Goal: Task Accomplishment & Management: Manage account settings

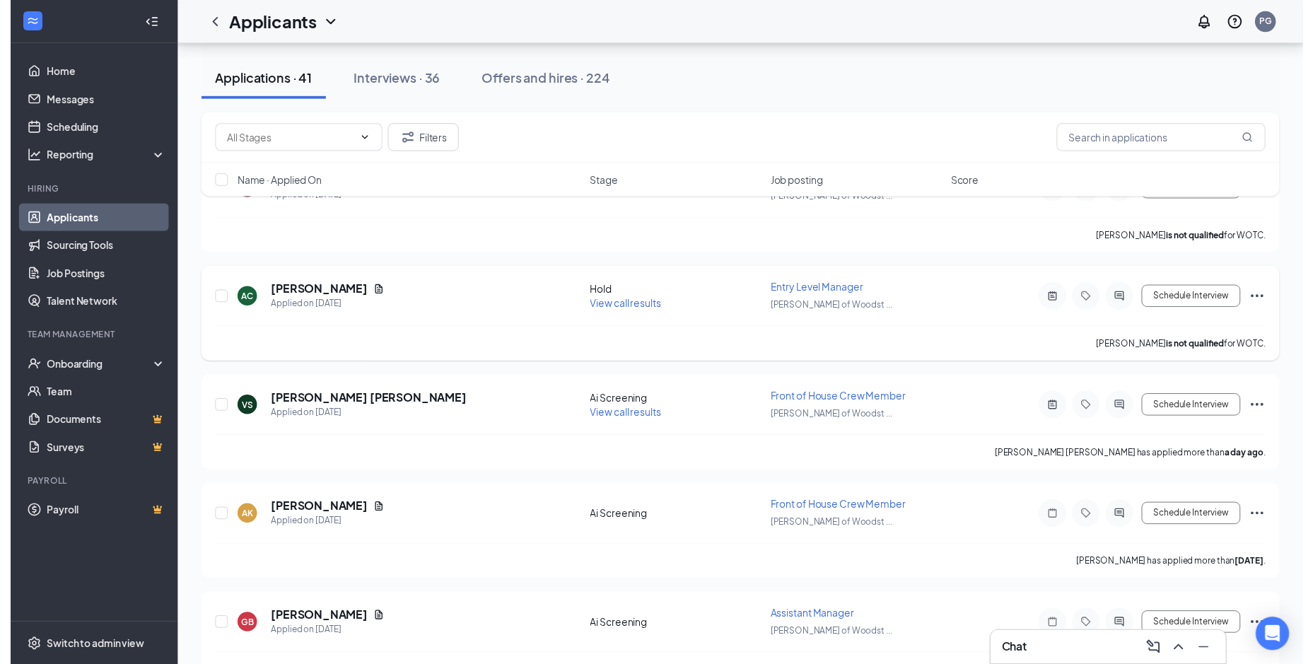
scroll to position [212, 0]
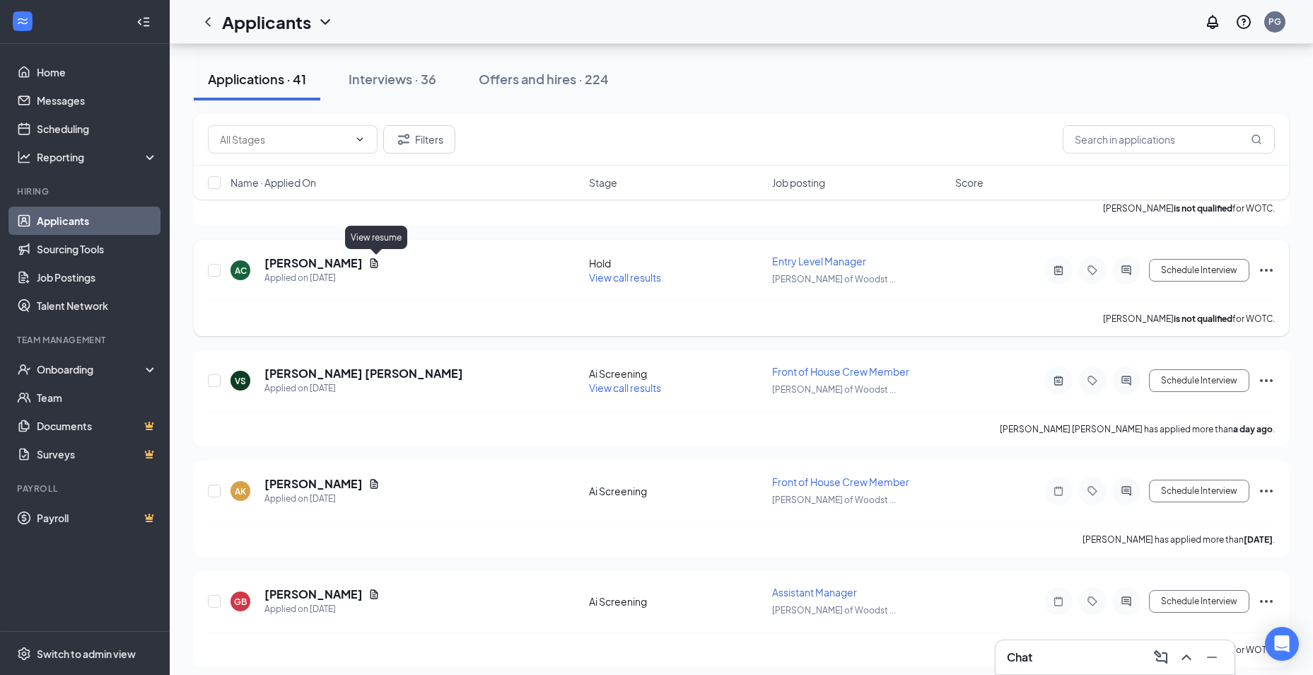
click at [377, 264] on icon "Document" at bounding box center [373, 262] width 11 height 11
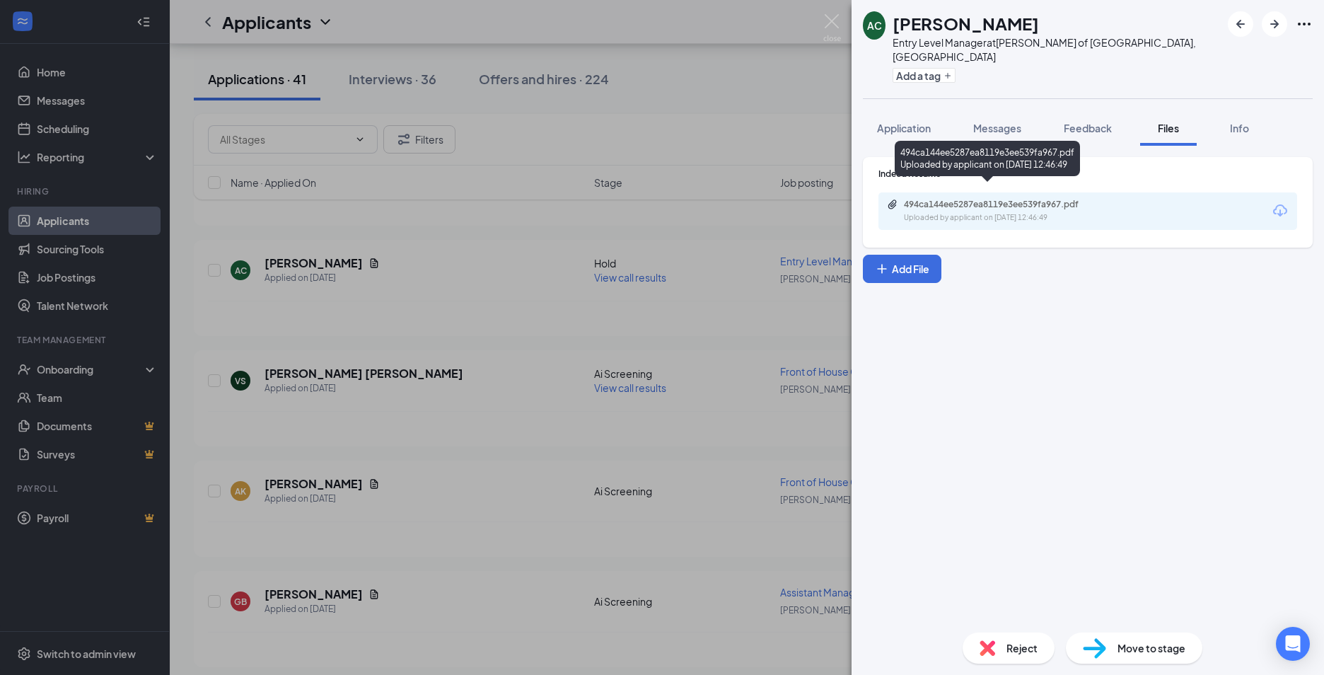
click at [923, 212] on div "Uploaded by applicant on [DATE] 12:46:49" at bounding box center [1010, 217] width 212 height 11
click at [330, 414] on div "AC [PERSON_NAME] Entry Level Manager at [GEOGRAPHIC_DATA][PERSON_NAME] of [GEOG…" at bounding box center [662, 337] width 1324 height 675
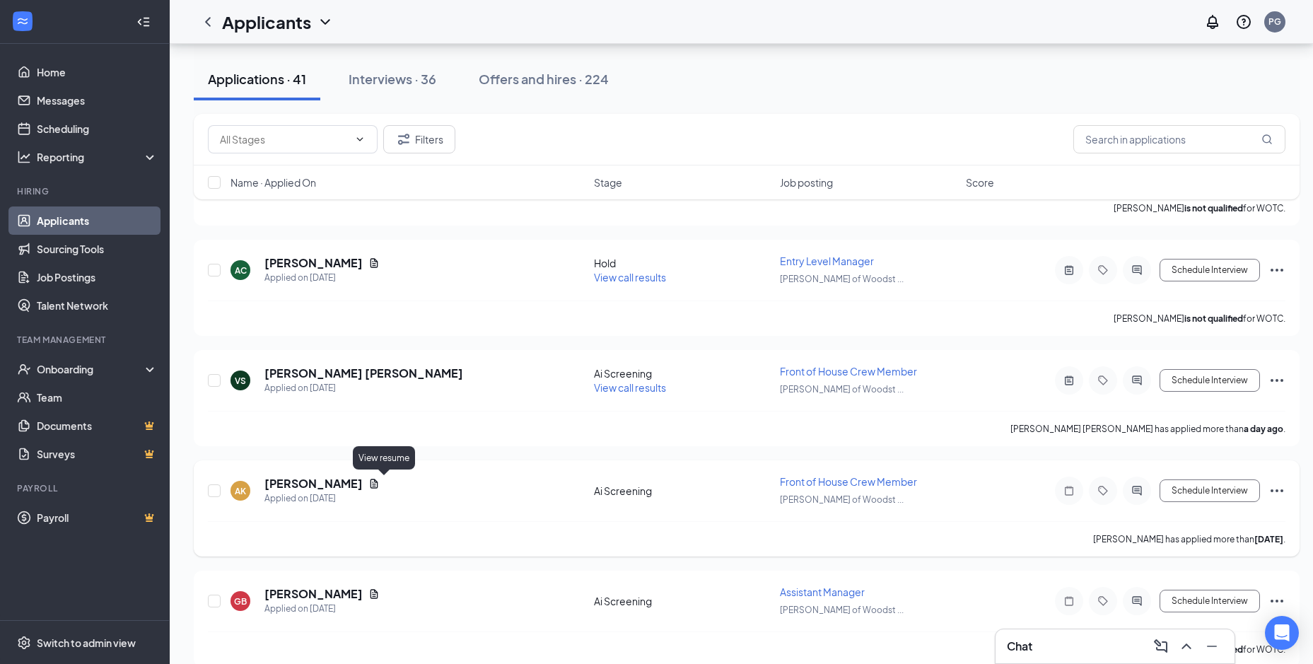
click at [380, 481] on icon "Document" at bounding box center [373, 483] width 11 height 11
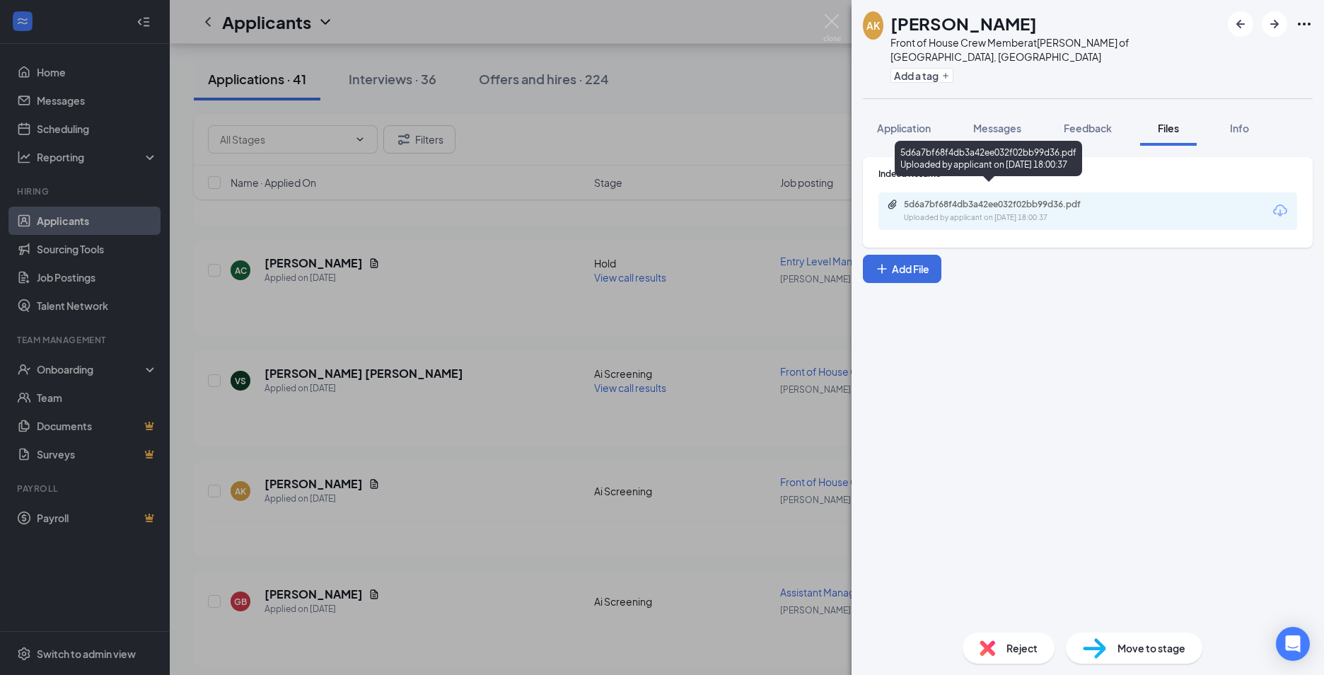
click at [981, 212] on div "Uploaded by applicant on [DATE] 18:00:37" at bounding box center [1010, 217] width 212 height 11
click at [386, 389] on div "AK [PERSON_NAME] Front of House Crew Member at [GEOGRAPHIC_DATA][PERSON_NAME] o…" at bounding box center [662, 337] width 1324 height 675
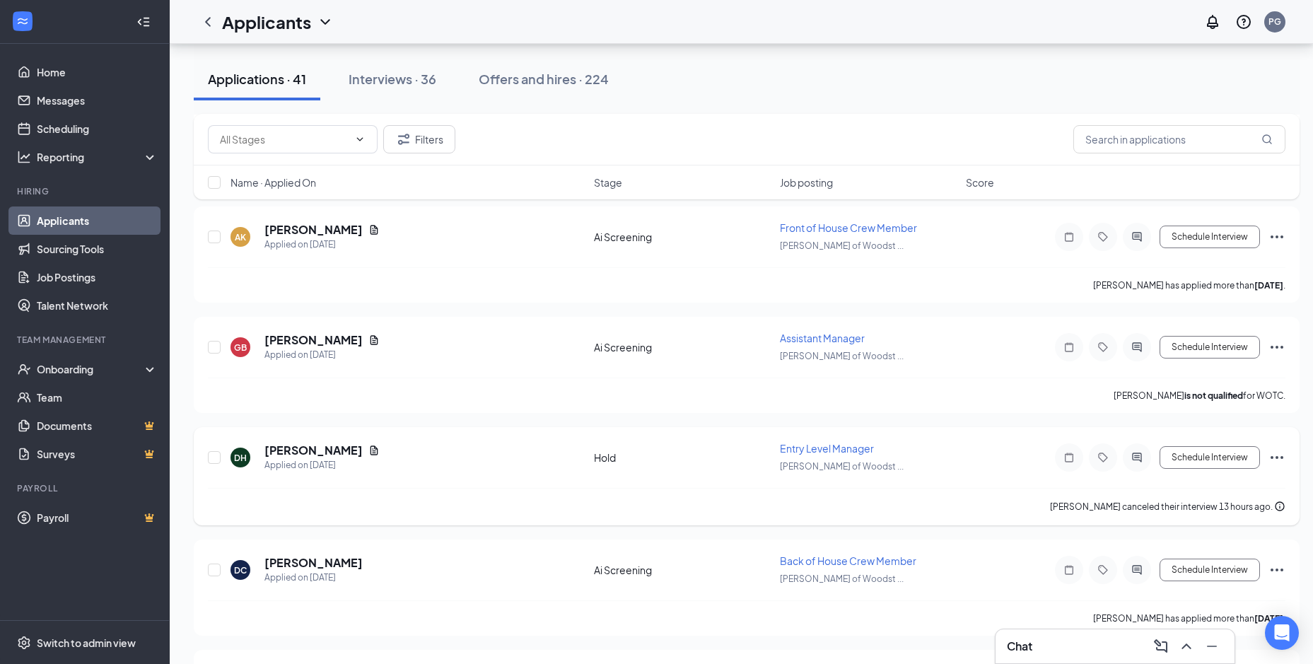
scroll to position [495, 0]
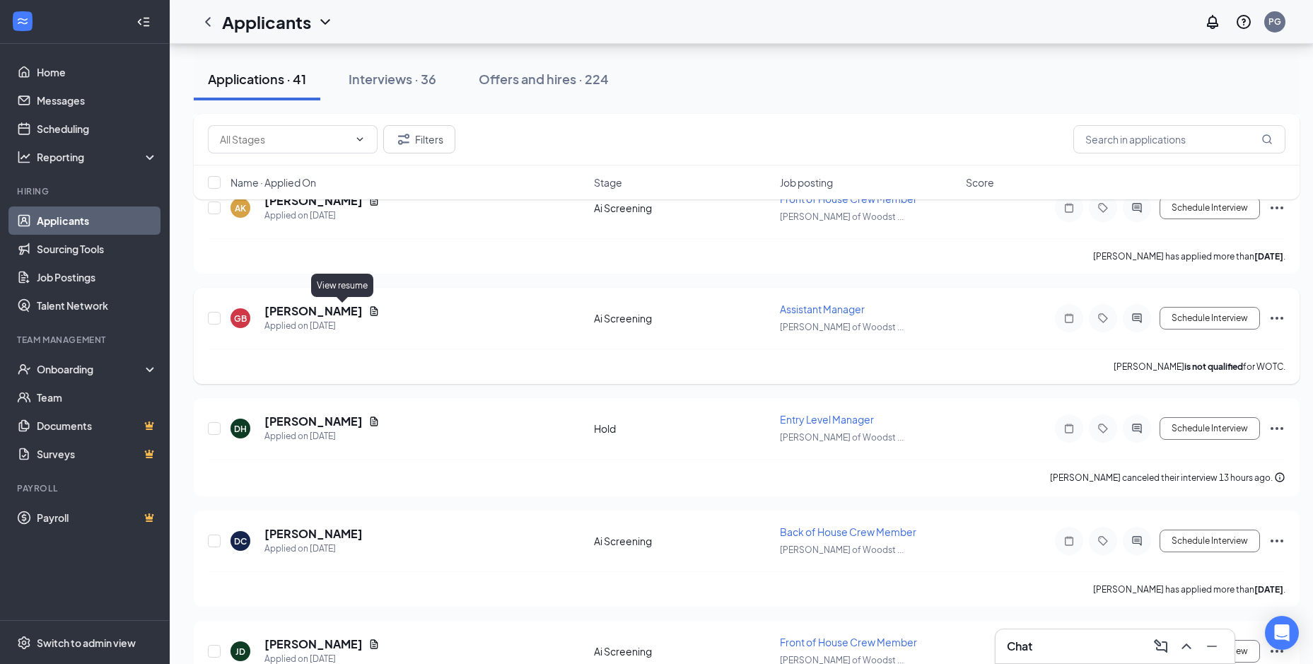
click at [368, 310] on icon "Document" at bounding box center [373, 310] width 11 height 11
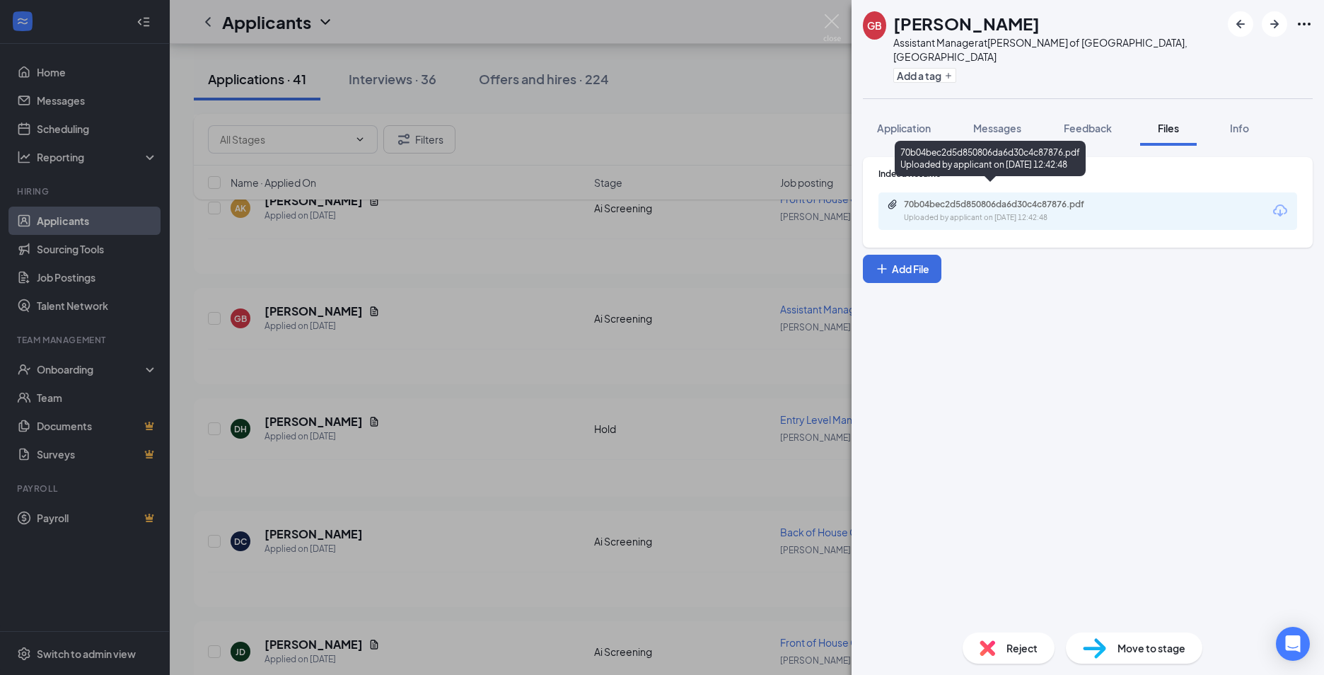
click at [961, 212] on div "Uploaded by applicant on [DATE] 12:42:48" at bounding box center [1010, 217] width 212 height 11
click at [432, 316] on div "GB [PERSON_NAME] Assistant Manager at [GEOGRAPHIC_DATA][PERSON_NAME] of [GEOGRA…" at bounding box center [662, 337] width 1324 height 675
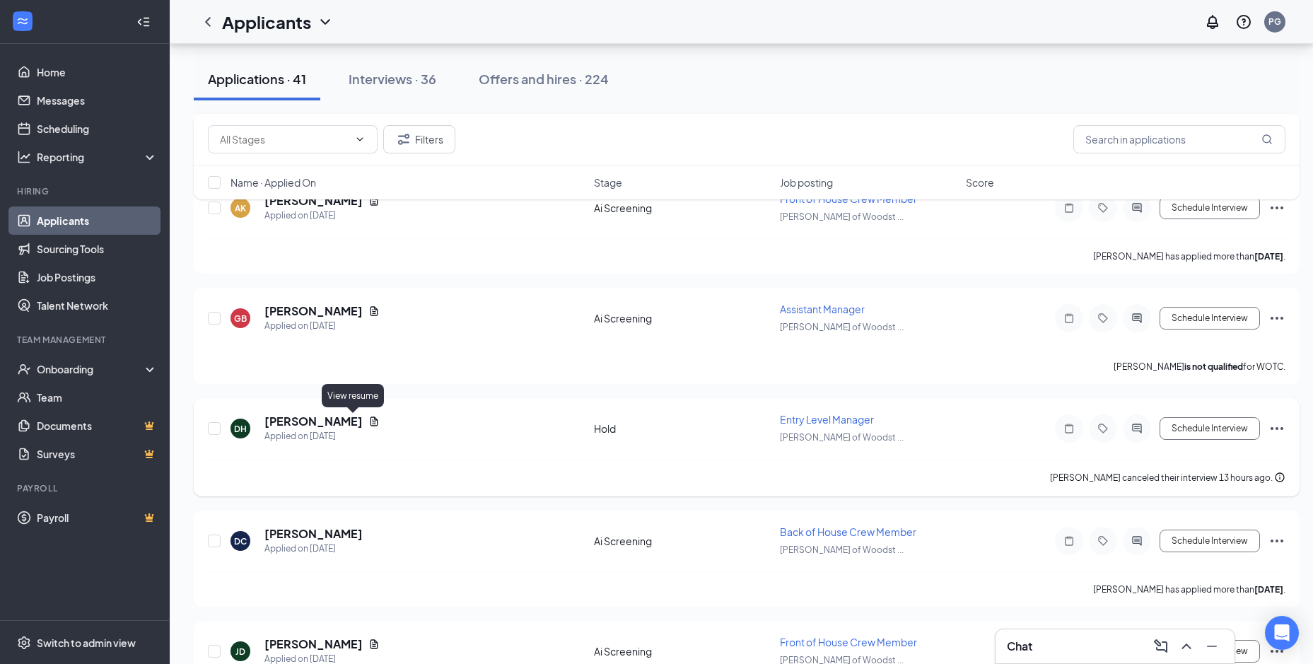
click at [370, 424] on icon "Document" at bounding box center [374, 420] width 8 height 9
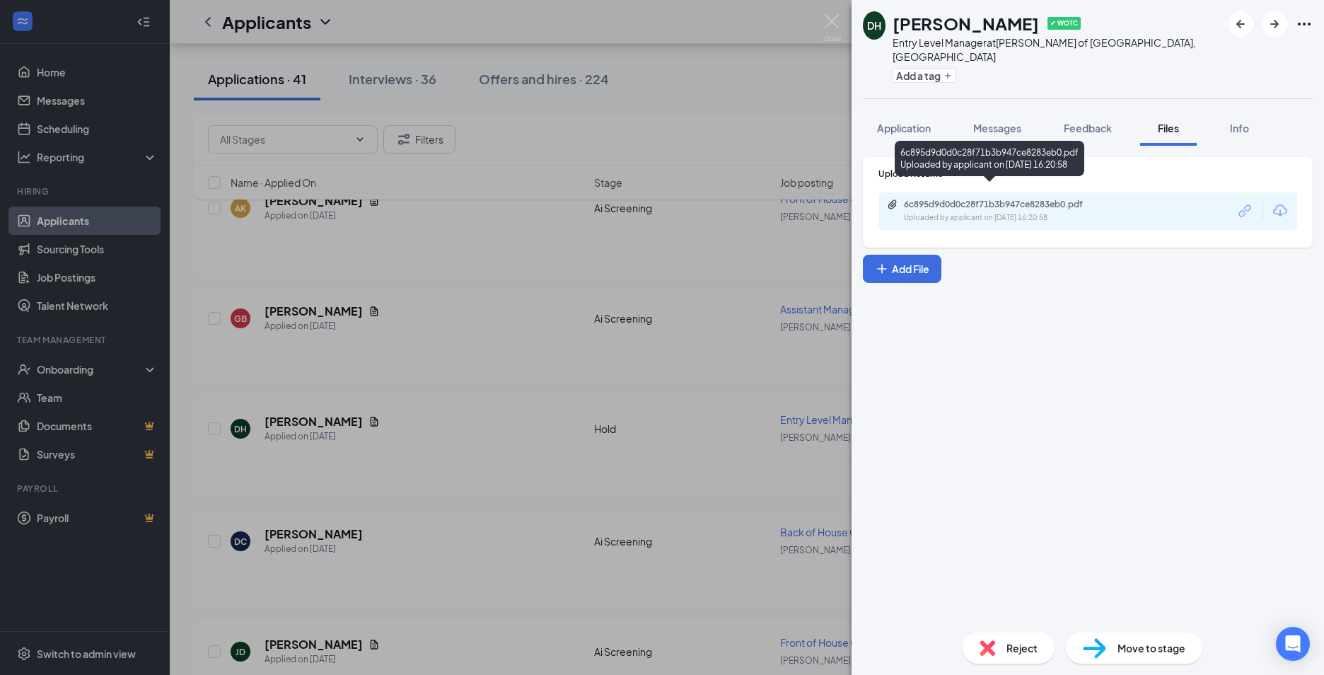
click at [943, 199] on div "6c895d9d0d0c28f71b3b947ce8283eb0.pdf" at bounding box center [1003, 204] width 198 height 11
click at [490, 445] on div "DH [PERSON_NAME] ✔ WOTC Entry Level Manager at [GEOGRAPHIC_DATA][PERSON_NAME] o…" at bounding box center [662, 337] width 1324 height 675
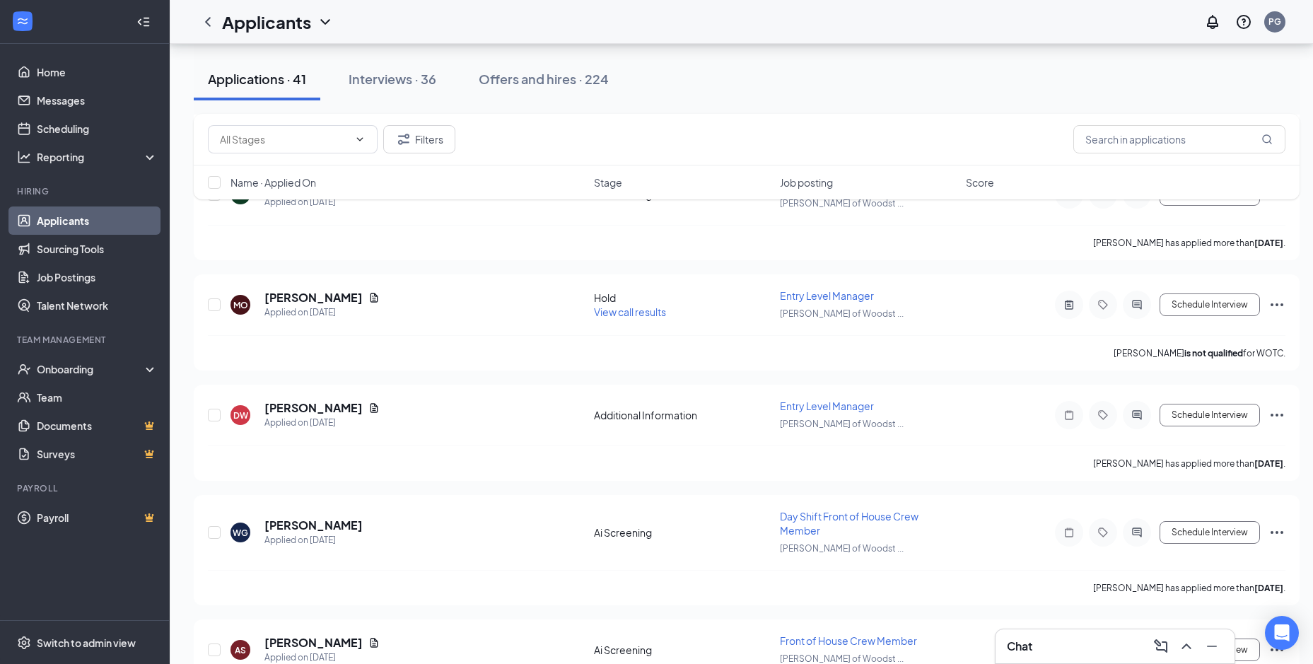
scroll to position [990, 0]
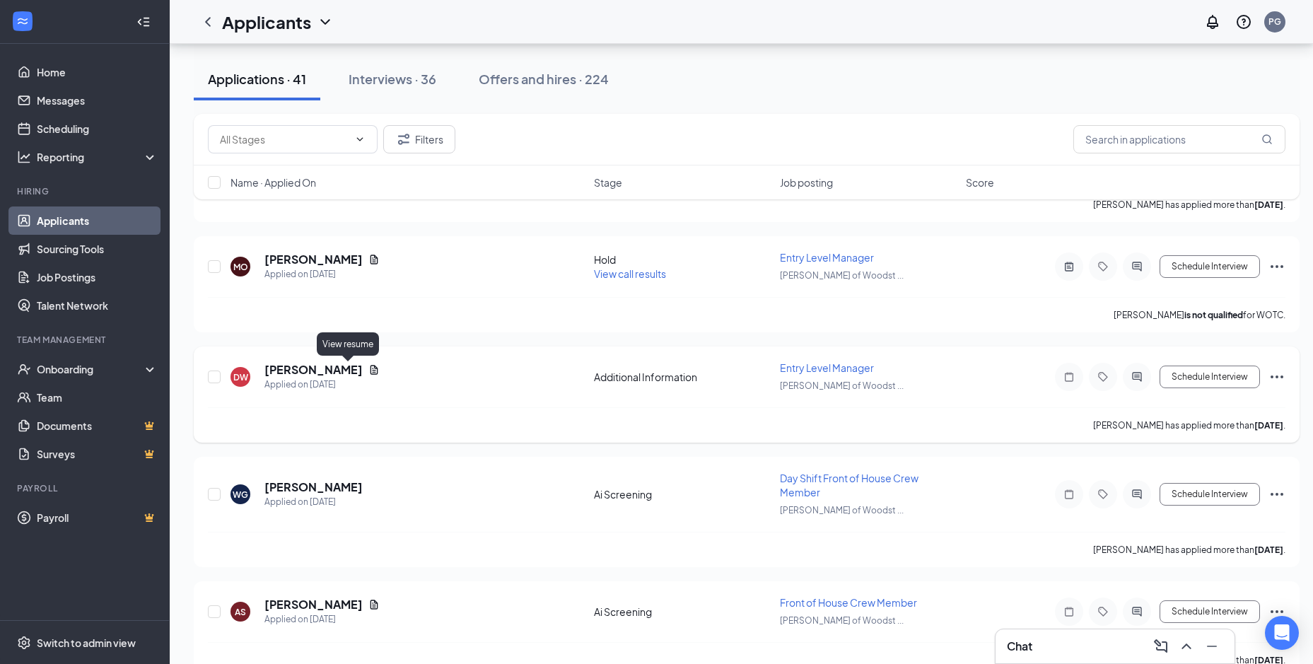
click at [368, 373] on icon "Document" at bounding box center [373, 369] width 11 height 11
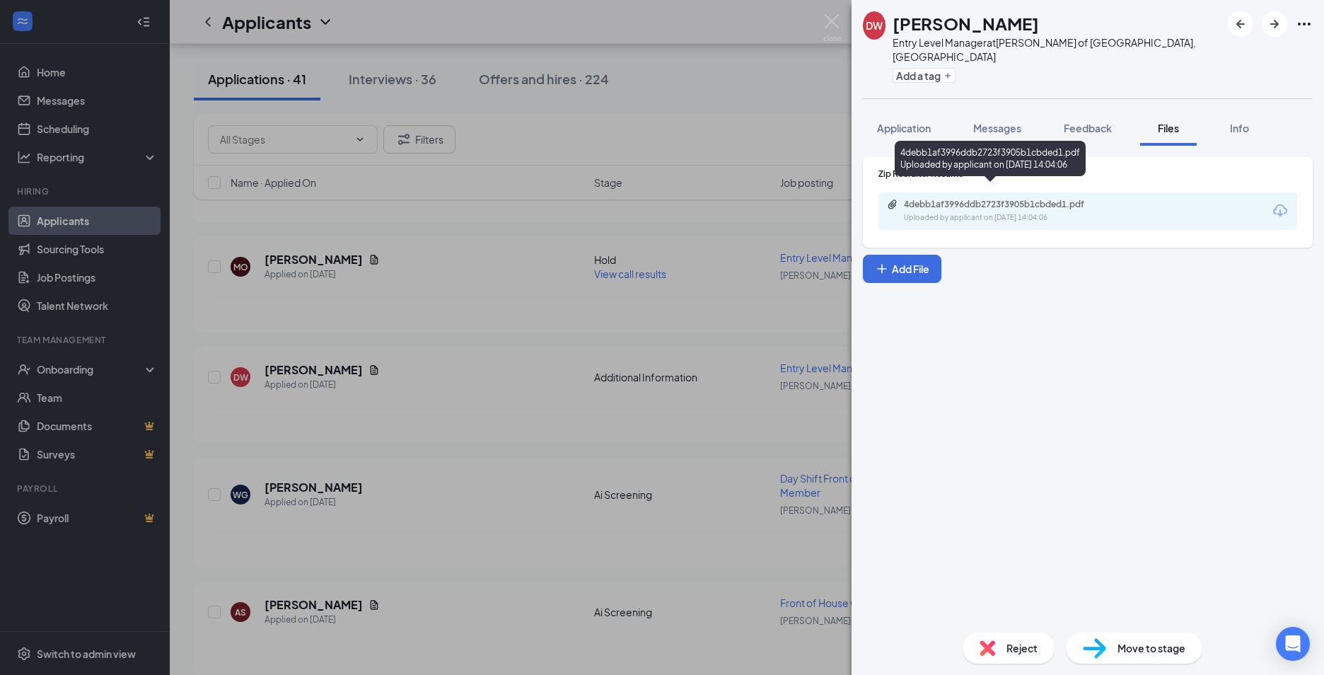
click at [930, 199] on div "4debb1af3996ddb2723f3905b1cbded1.pdf" at bounding box center [1003, 204] width 198 height 11
click at [501, 395] on div "DW [PERSON_NAME] Entry Level Manager at [GEOGRAPHIC_DATA][PERSON_NAME] of [GEOG…" at bounding box center [662, 337] width 1324 height 675
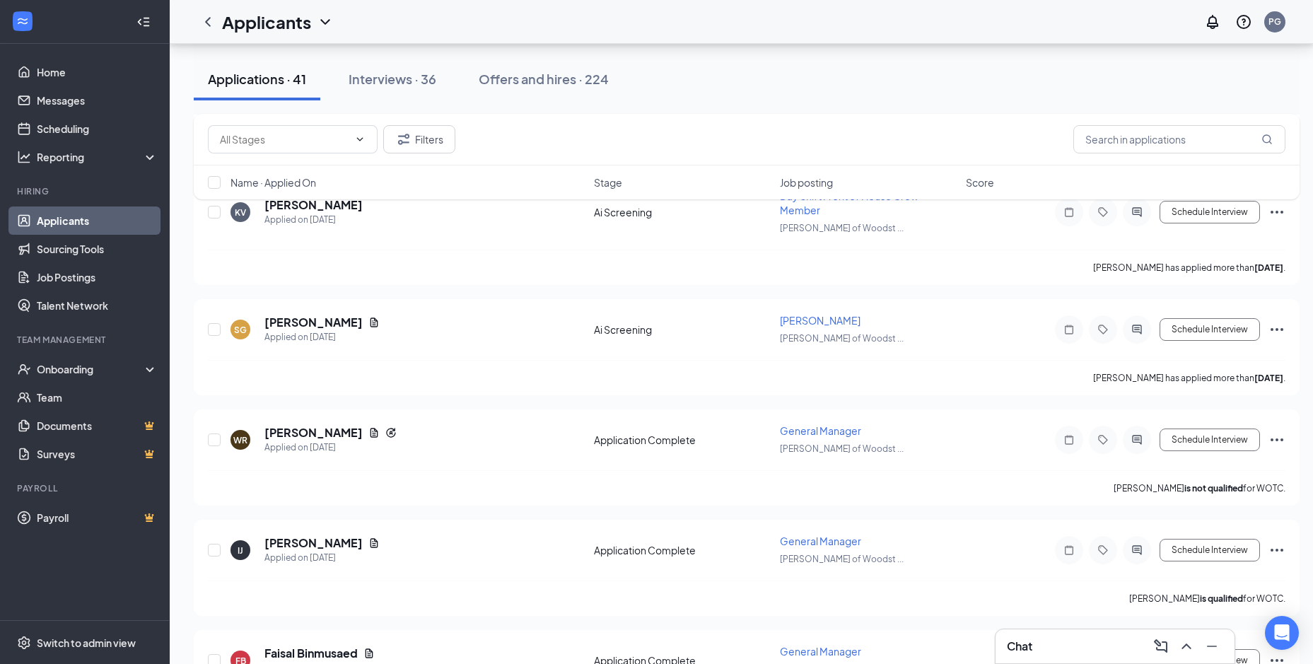
scroll to position [2970, 0]
click at [371, 434] on icon "Document" at bounding box center [374, 431] width 8 height 9
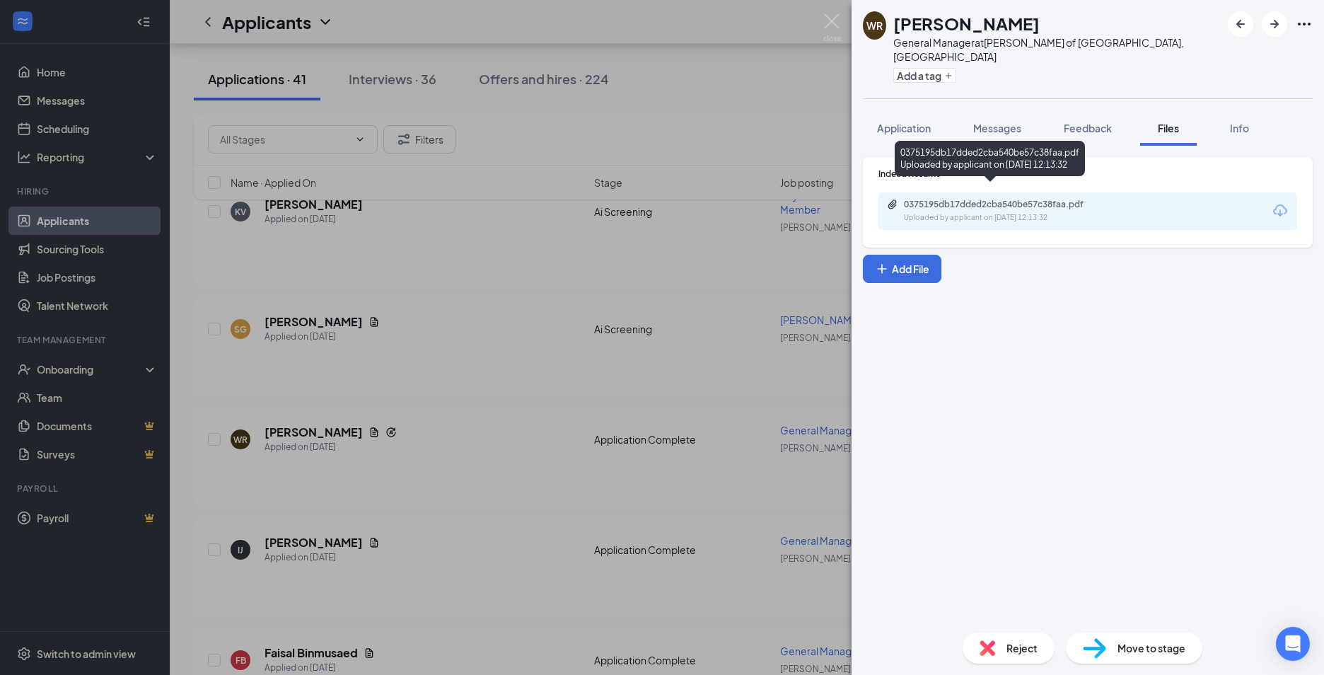
click at [927, 199] on div "0375195db17dded2cba540be57c38faa.pdf Uploaded by applicant on [DATE] 12:13:32" at bounding box center [1001, 211] width 229 height 25
click at [501, 451] on div "WR [PERSON_NAME] General Manager at [GEOGRAPHIC_DATA][PERSON_NAME] of [GEOGRAPH…" at bounding box center [662, 337] width 1324 height 675
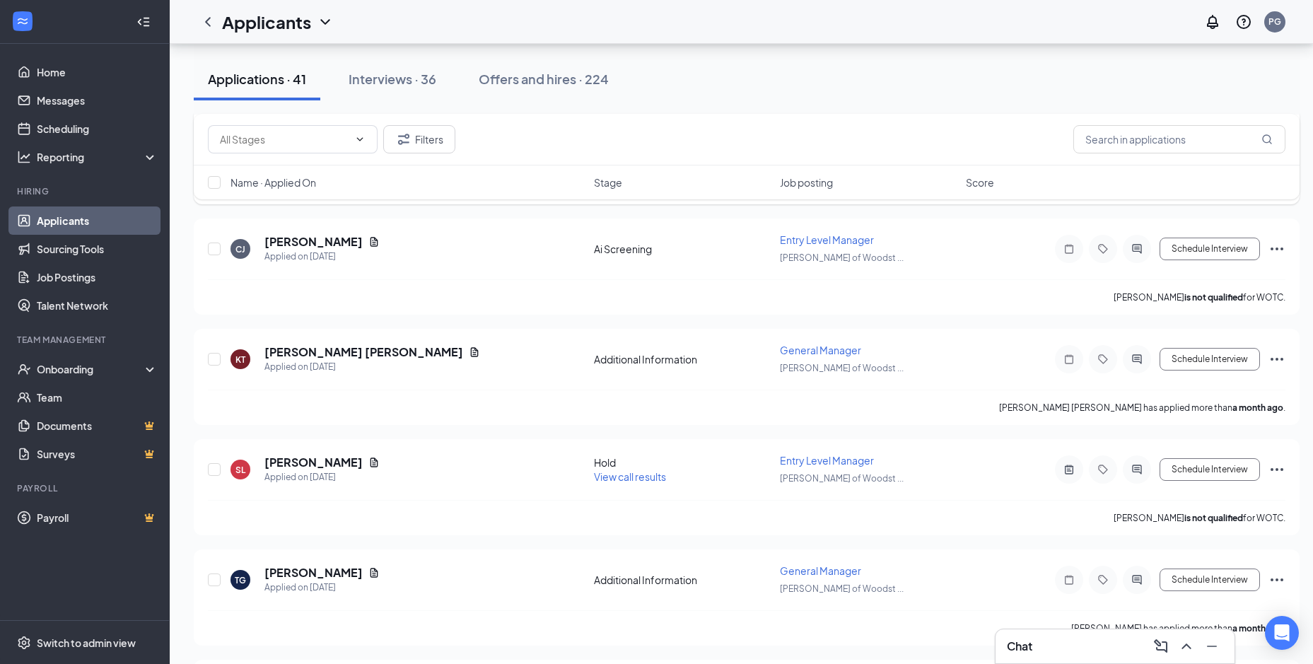
scroll to position [4242, 0]
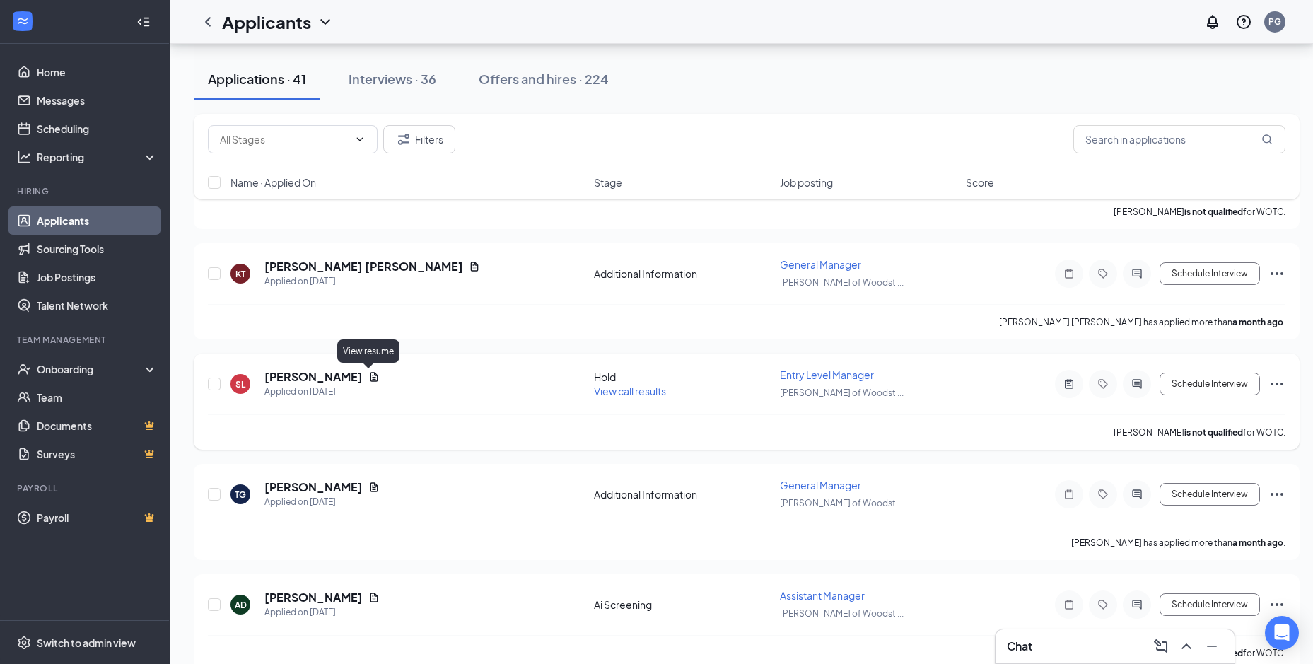
click at [370, 379] on icon "Document" at bounding box center [374, 376] width 8 height 9
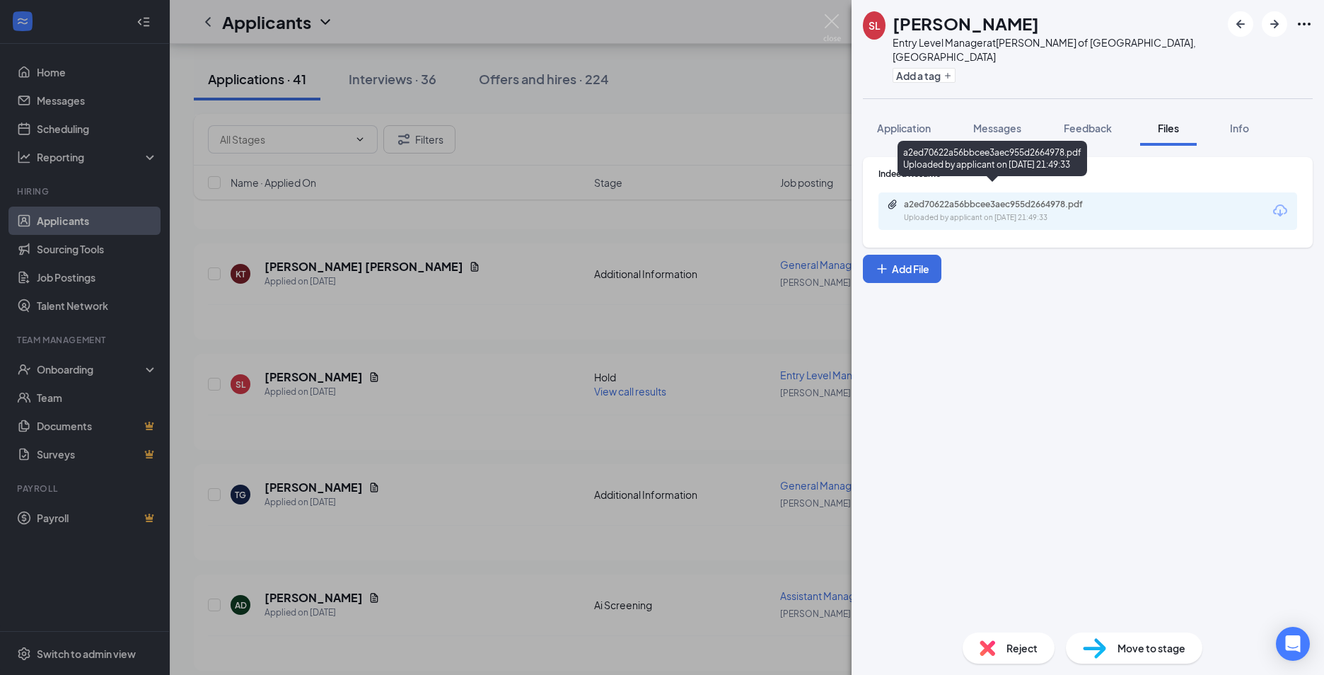
click at [928, 212] on div "Uploaded by applicant on [DATE] 21:49:33" at bounding box center [1010, 217] width 212 height 11
click at [474, 385] on div "SL [PERSON_NAME] Entry Level Manager at [PERSON_NAME] of [GEOGRAPHIC_DATA], [GE…" at bounding box center [662, 337] width 1324 height 675
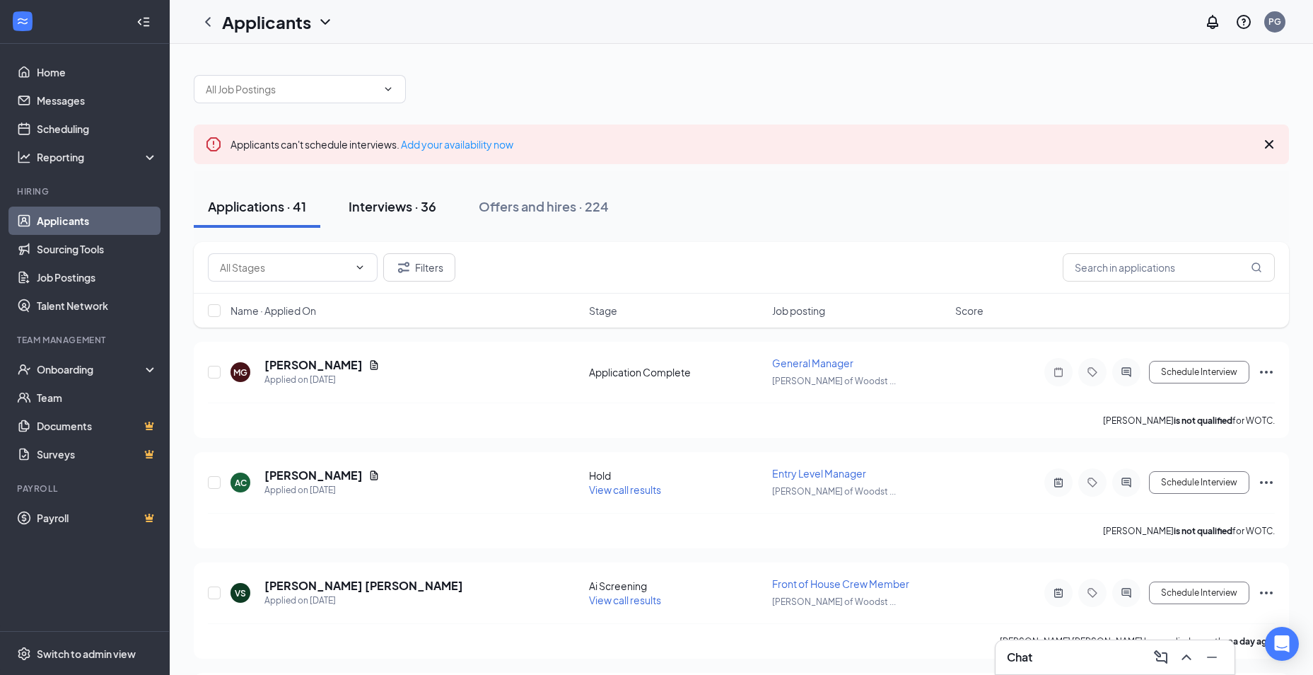
click at [365, 204] on div "Interviews · 36" at bounding box center [393, 206] width 88 height 18
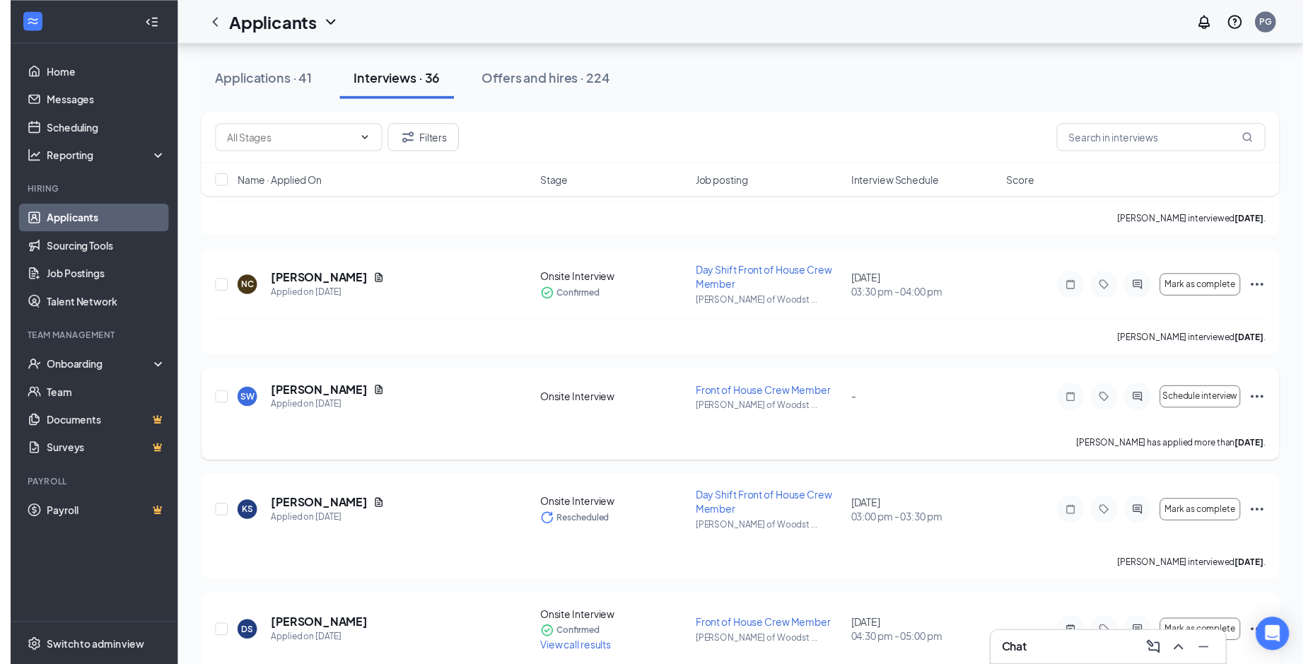
scroll to position [1202, 0]
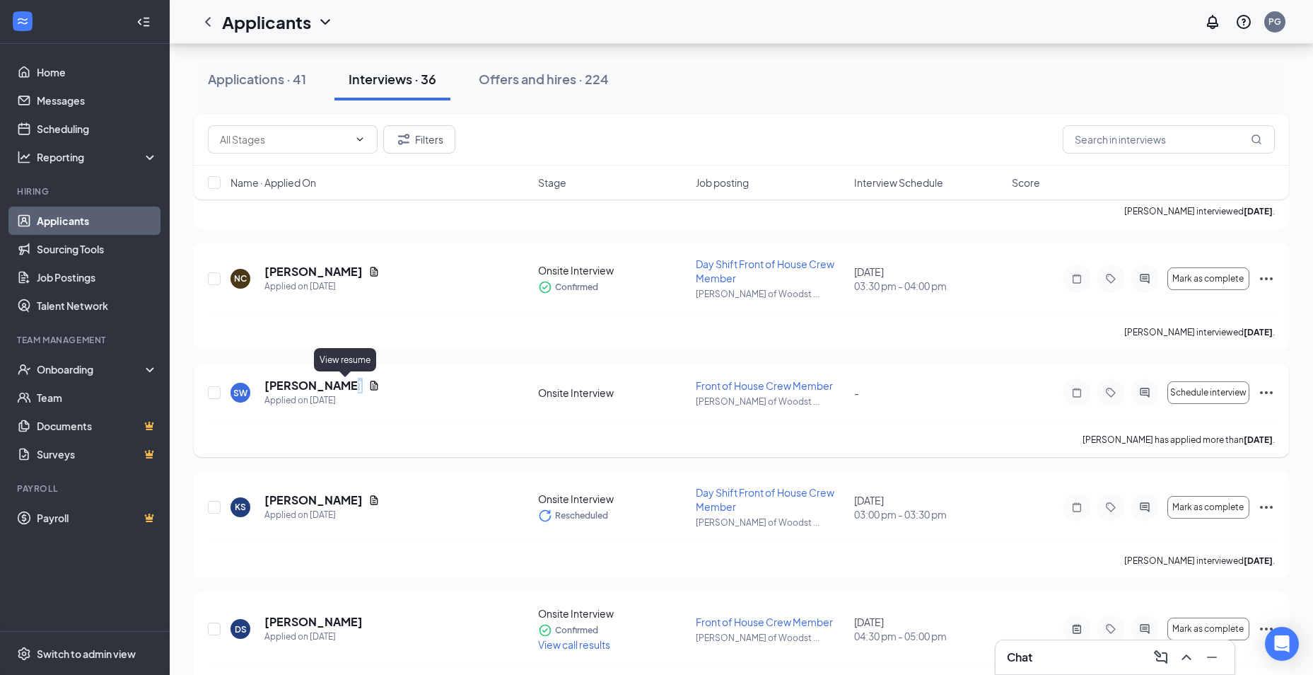
click at [368, 384] on icon "Document" at bounding box center [373, 385] width 11 height 11
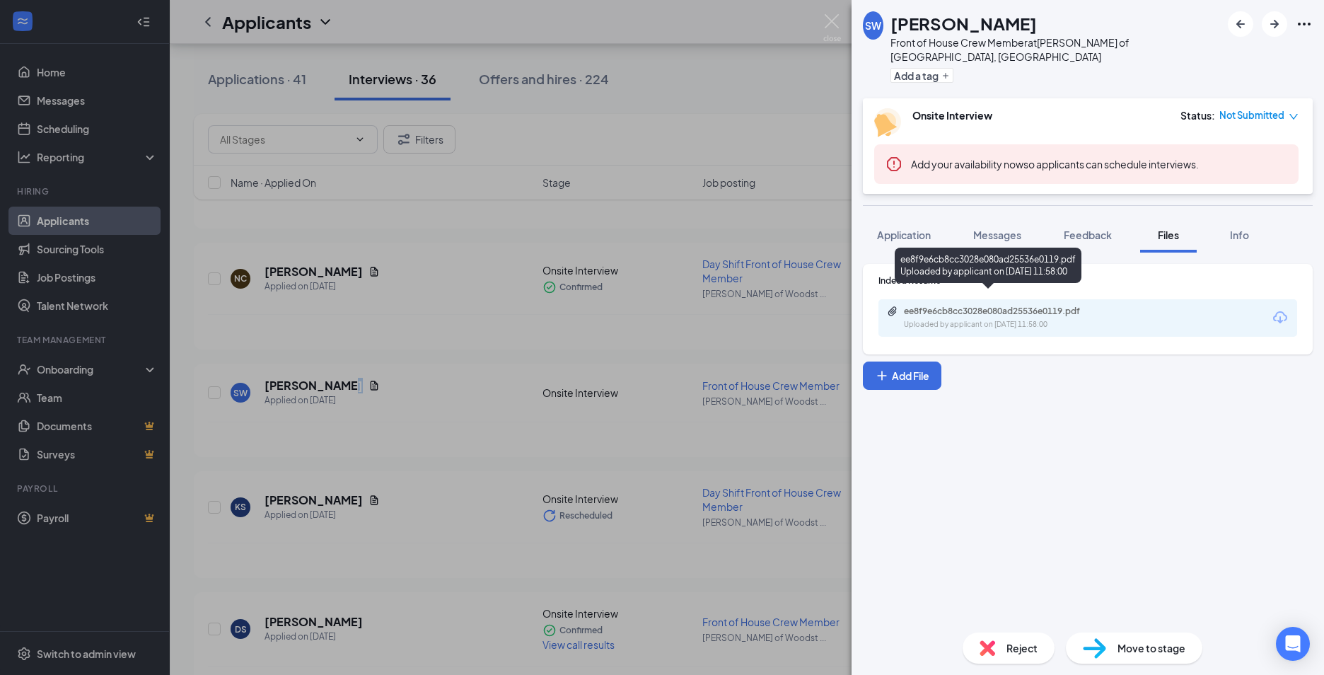
click at [935, 319] on div "Uploaded by applicant on [DATE] 11:58:00" at bounding box center [1010, 324] width 212 height 11
click at [380, 387] on div "SW [PERSON_NAME] Front of House Crew Member at [GEOGRAPHIC_DATA][PERSON_NAME] o…" at bounding box center [662, 337] width 1324 height 675
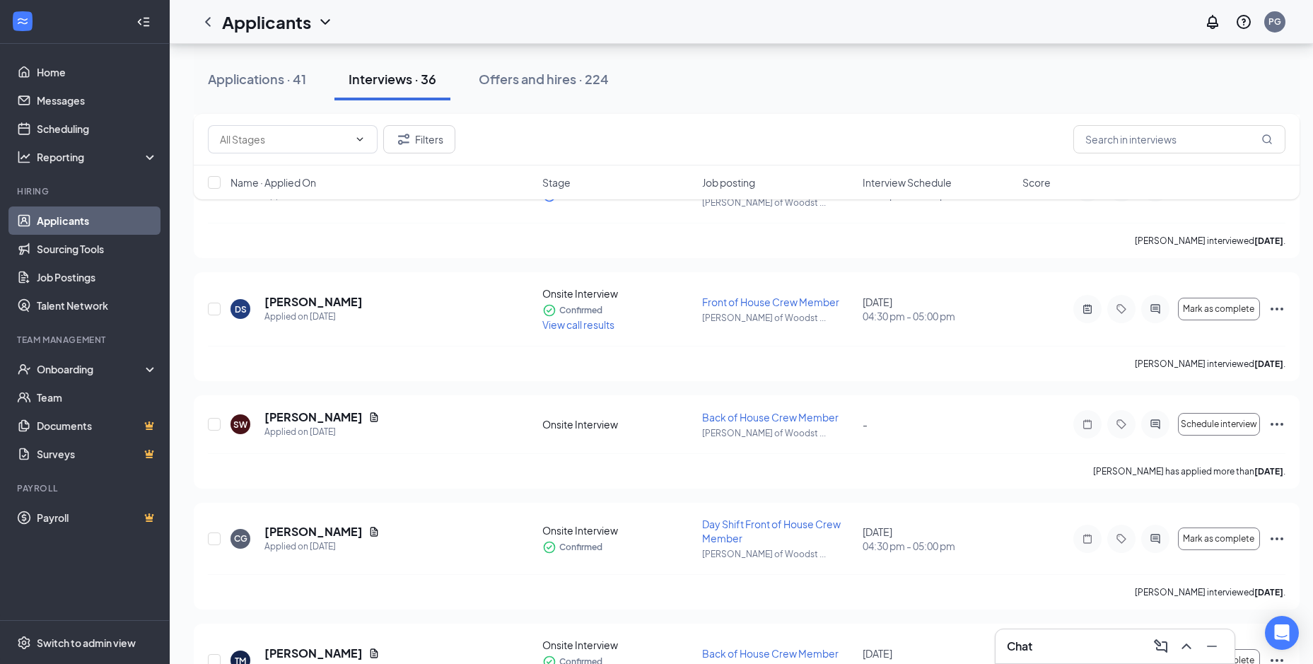
scroll to position [1556, 0]
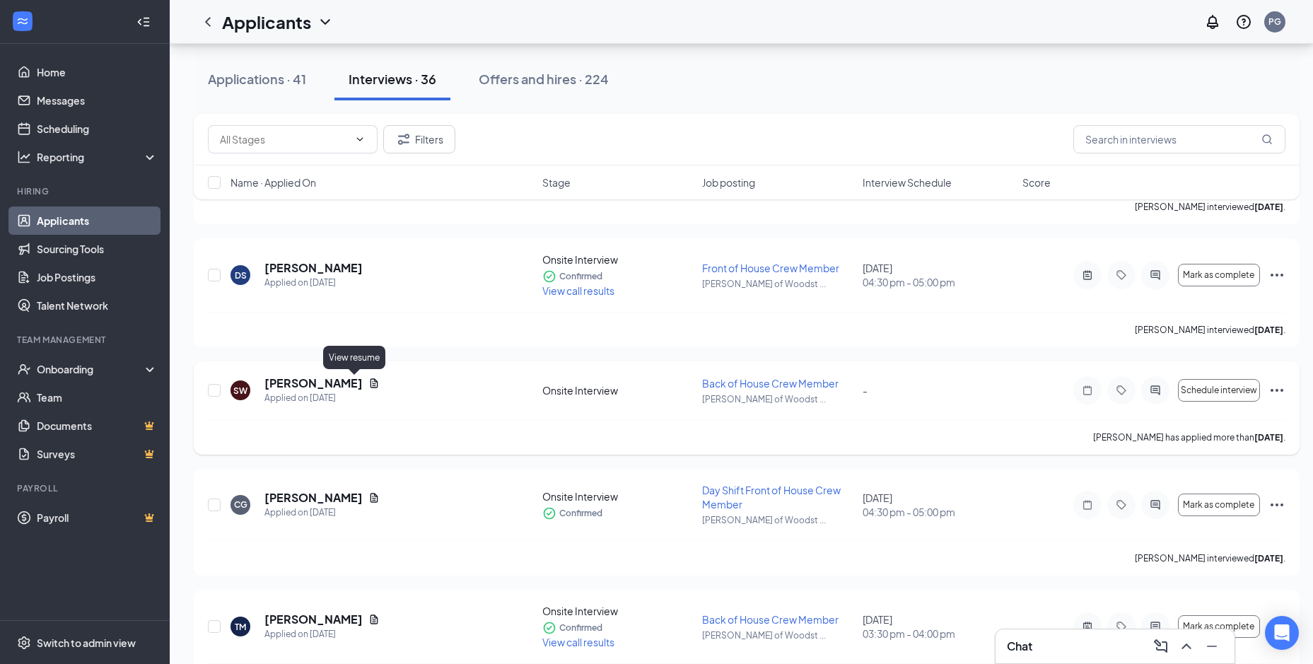
click at [370, 383] on icon "Document" at bounding box center [374, 382] width 8 height 9
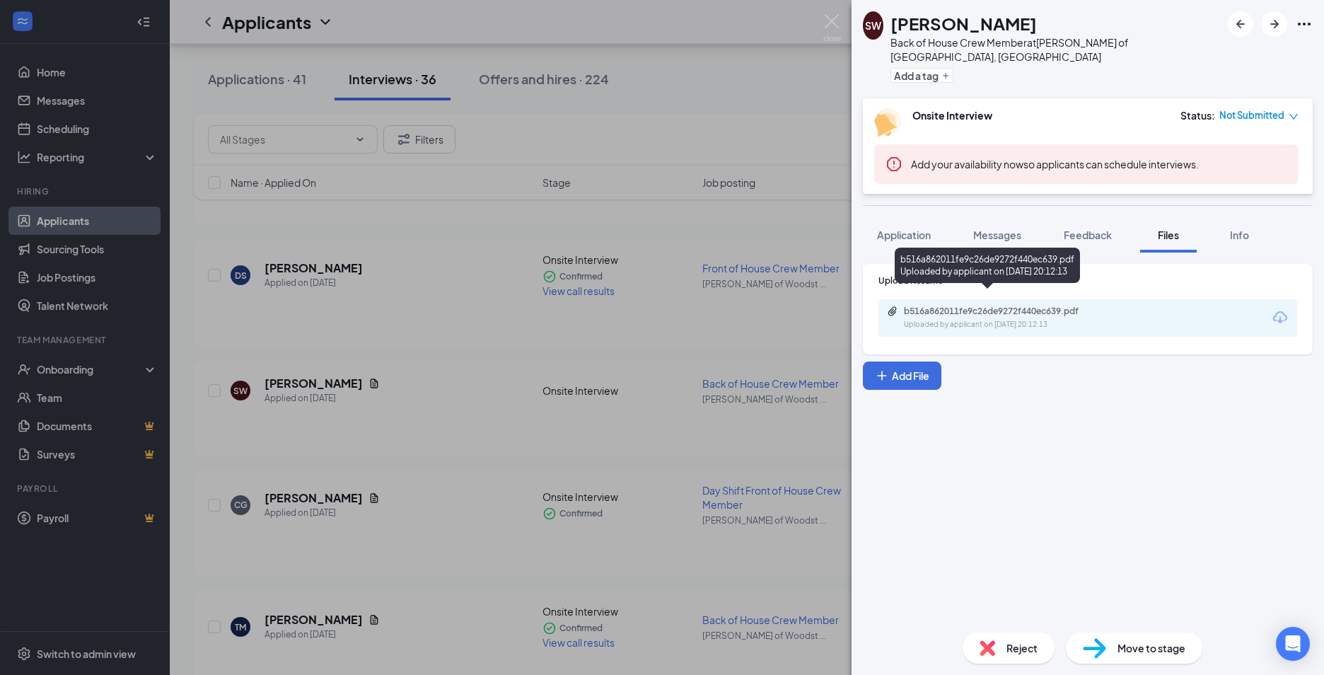
click at [950, 305] on div "b516a862011fe9c26de9272f440ec639.pdf" at bounding box center [1003, 310] width 198 height 11
click at [459, 457] on div "SW [PERSON_NAME] Back of House Crew Member at [GEOGRAPHIC_DATA][PERSON_NAME] of…" at bounding box center [662, 337] width 1324 height 675
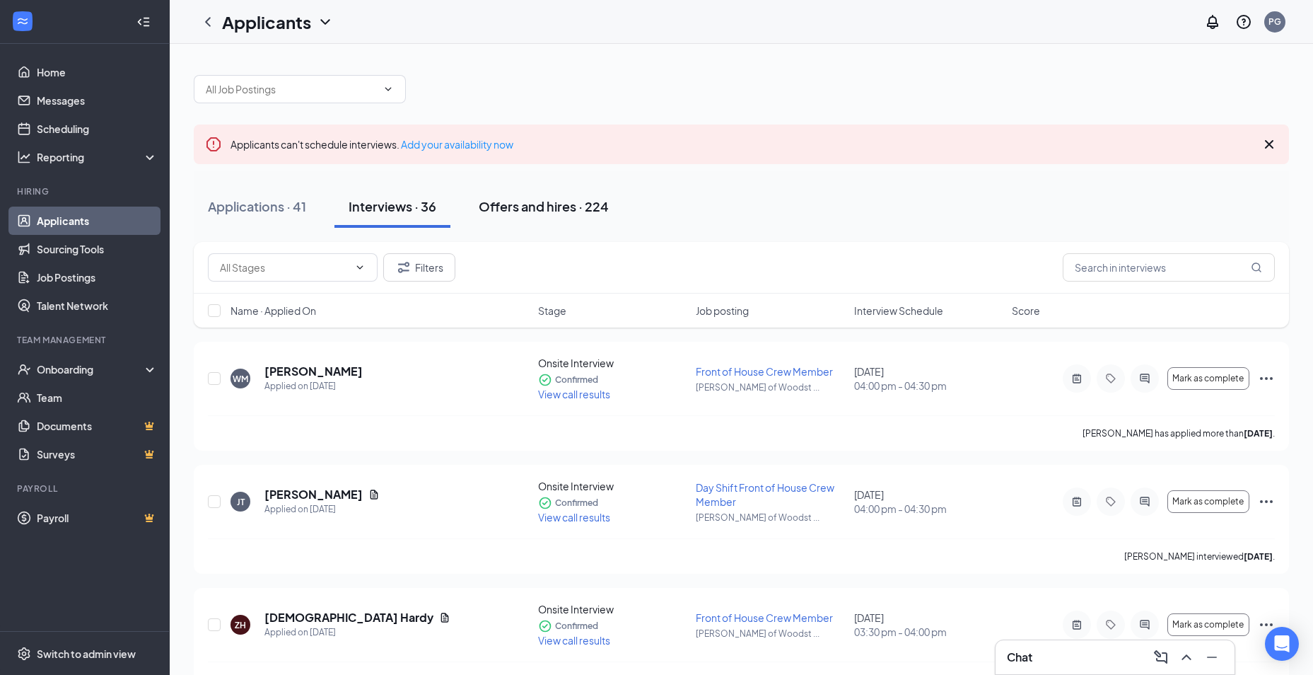
click at [560, 208] on div "Offers and hires · 224" at bounding box center [544, 206] width 130 height 18
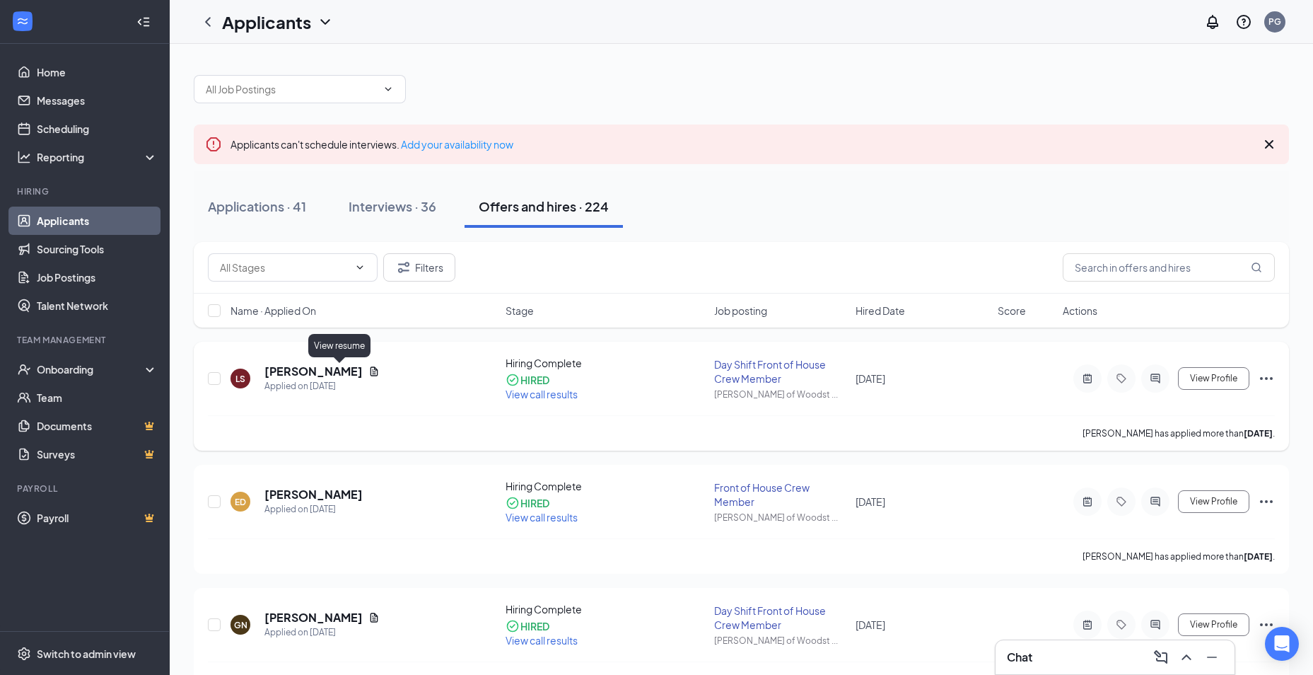
click at [368, 369] on icon "Document" at bounding box center [373, 371] width 11 height 11
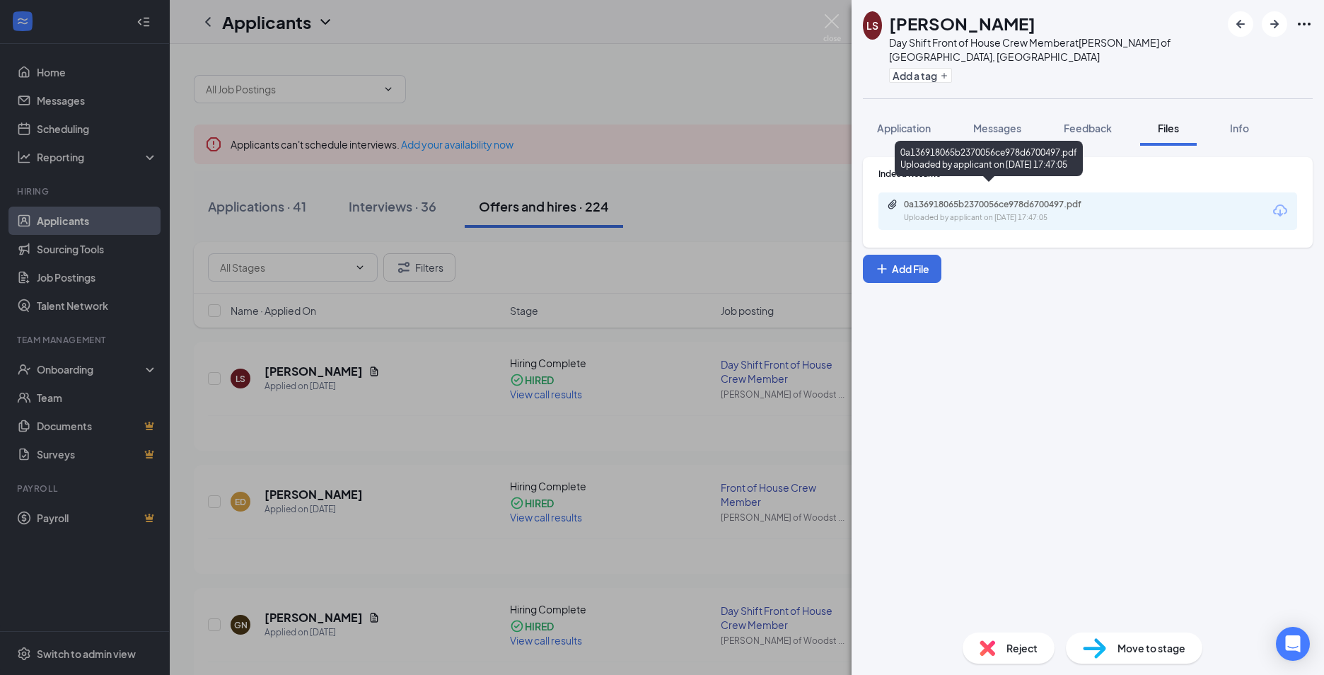
click at [1010, 199] on div "0a136918065b2370056ce978d6700497.pdf Uploaded by applicant on [DATE] 17:47:05" at bounding box center [1001, 211] width 229 height 25
click at [708, 419] on div "LS [PERSON_NAME] Day Shift Front of House Crew Member at [GEOGRAPHIC_DATA][PERS…" at bounding box center [662, 337] width 1324 height 675
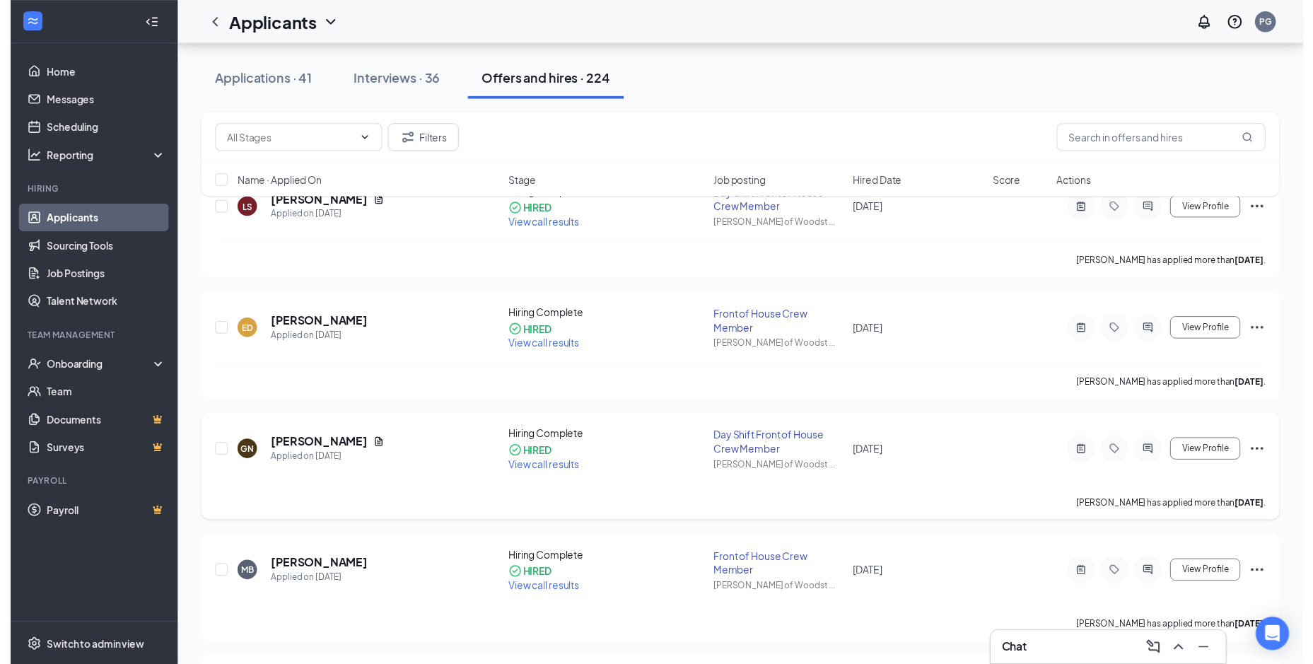
scroll to position [283, 0]
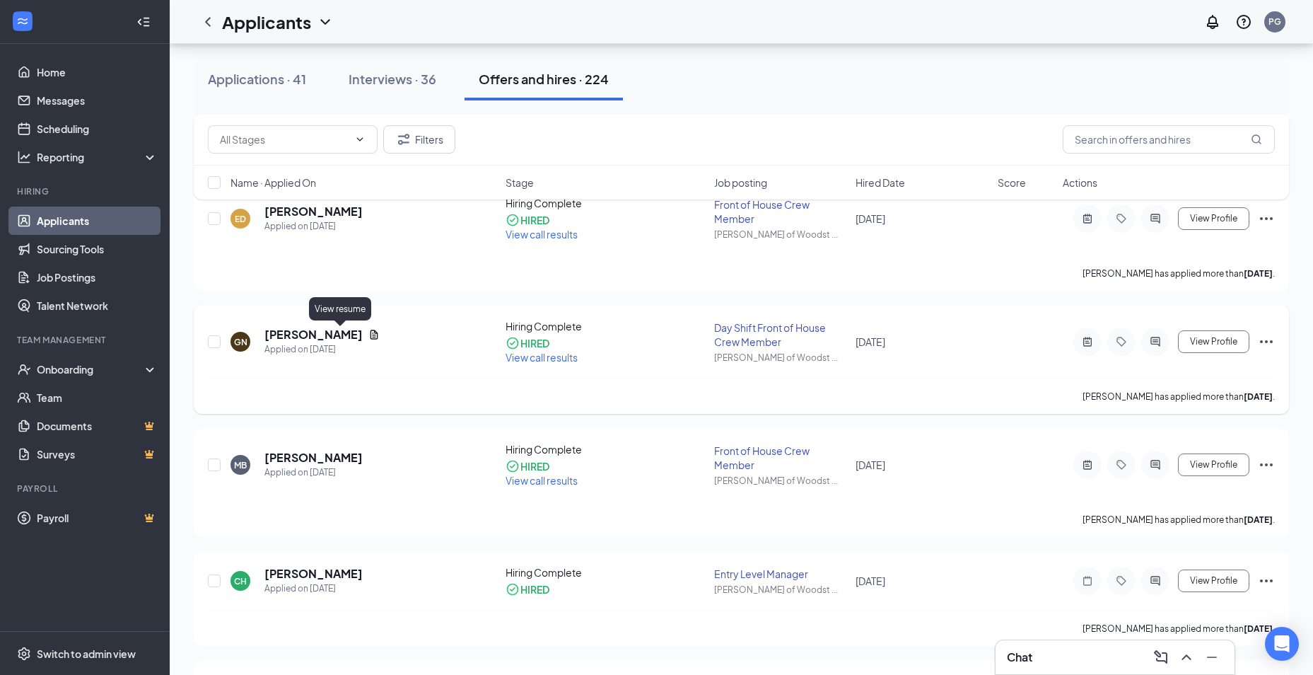
click at [368, 336] on icon "Document" at bounding box center [373, 334] width 11 height 11
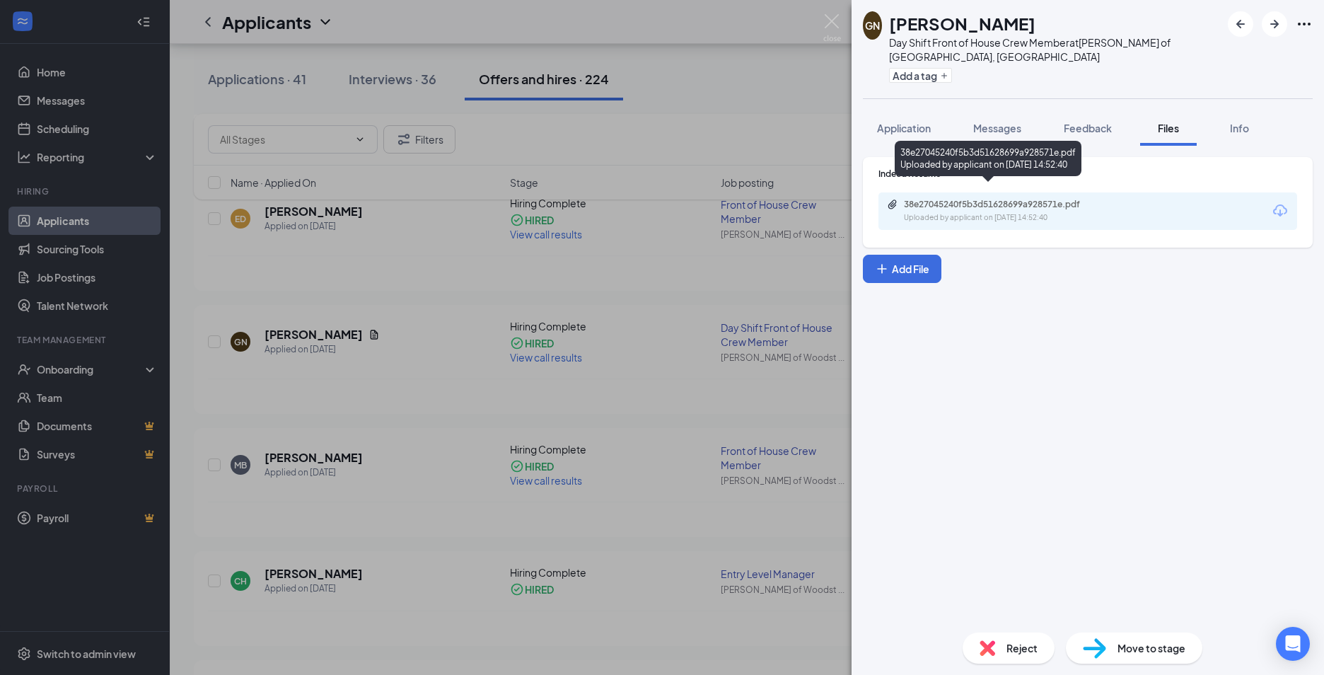
click at [987, 199] on div "38e27045240f5b3d51628699a928571e.pdf" at bounding box center [1003, 204] width 198 height 11
click at [397, 298] on div "[PERSON_NAME] Day Shift Front of House Crew Member at [GEOGRAPHIC_DATA][PERSON_…" at bounding box center [662, 337] width 1324 height 675
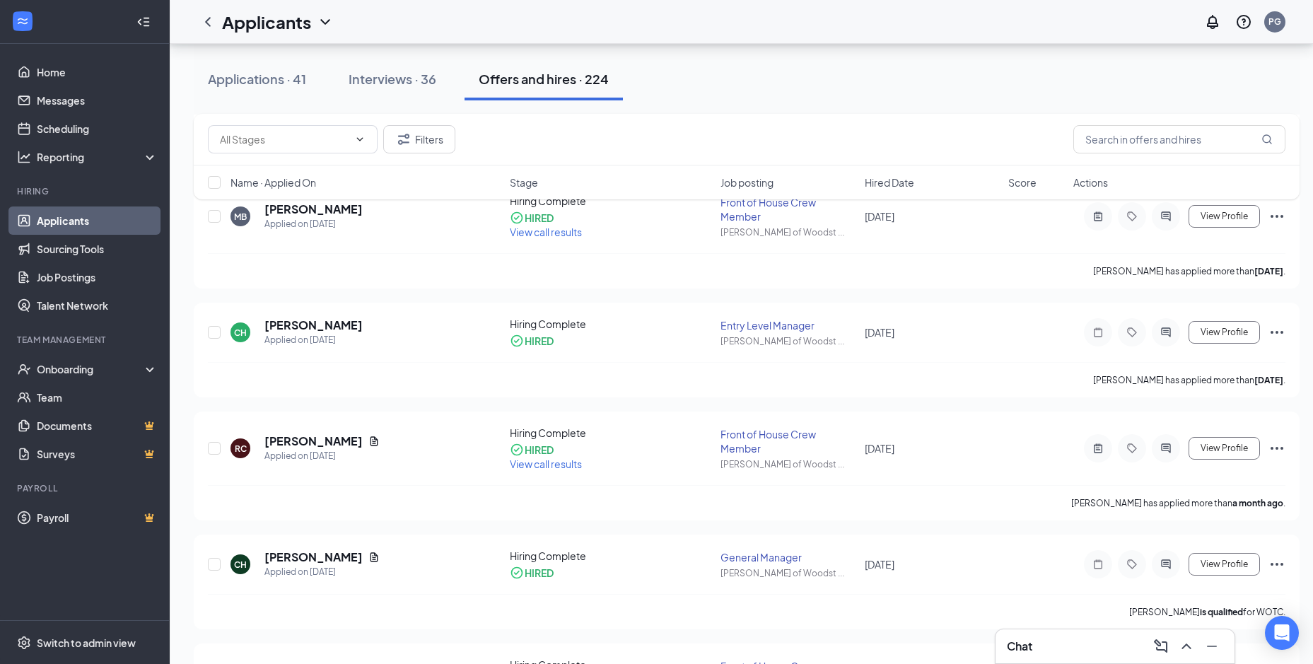
scroll to position [566, 0]
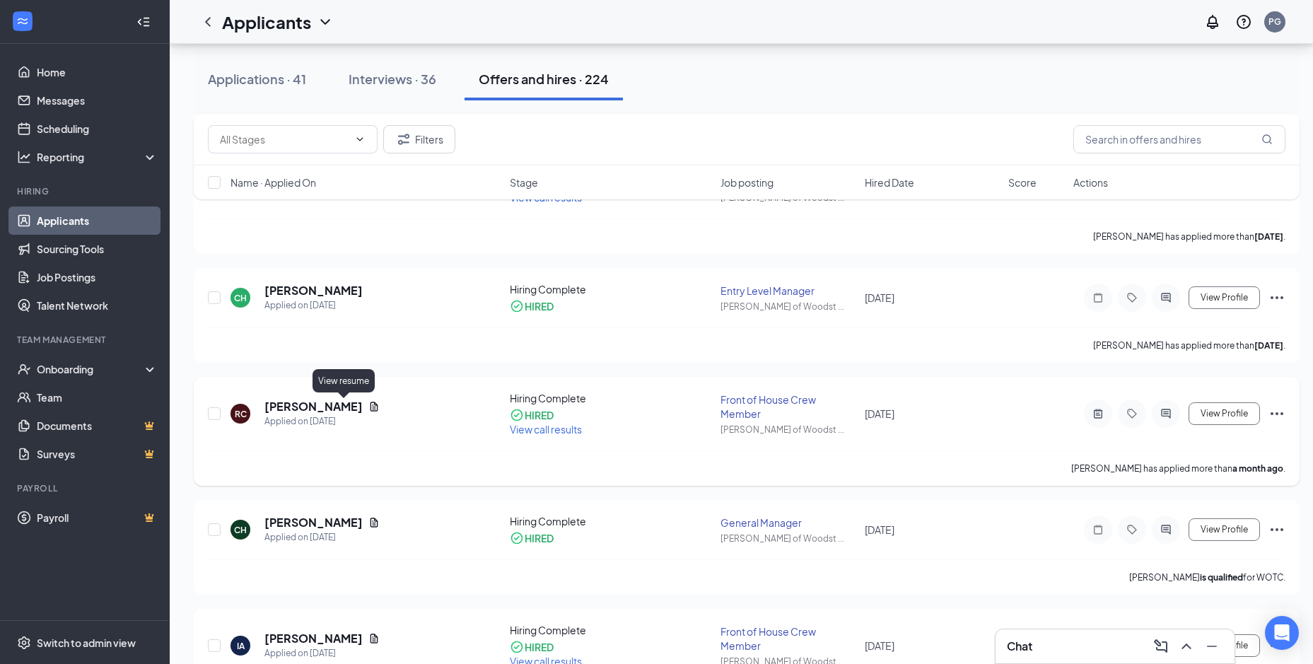
click at [370, 404] on icon "Document" at bounding box center [374, 406] width 8 height 9
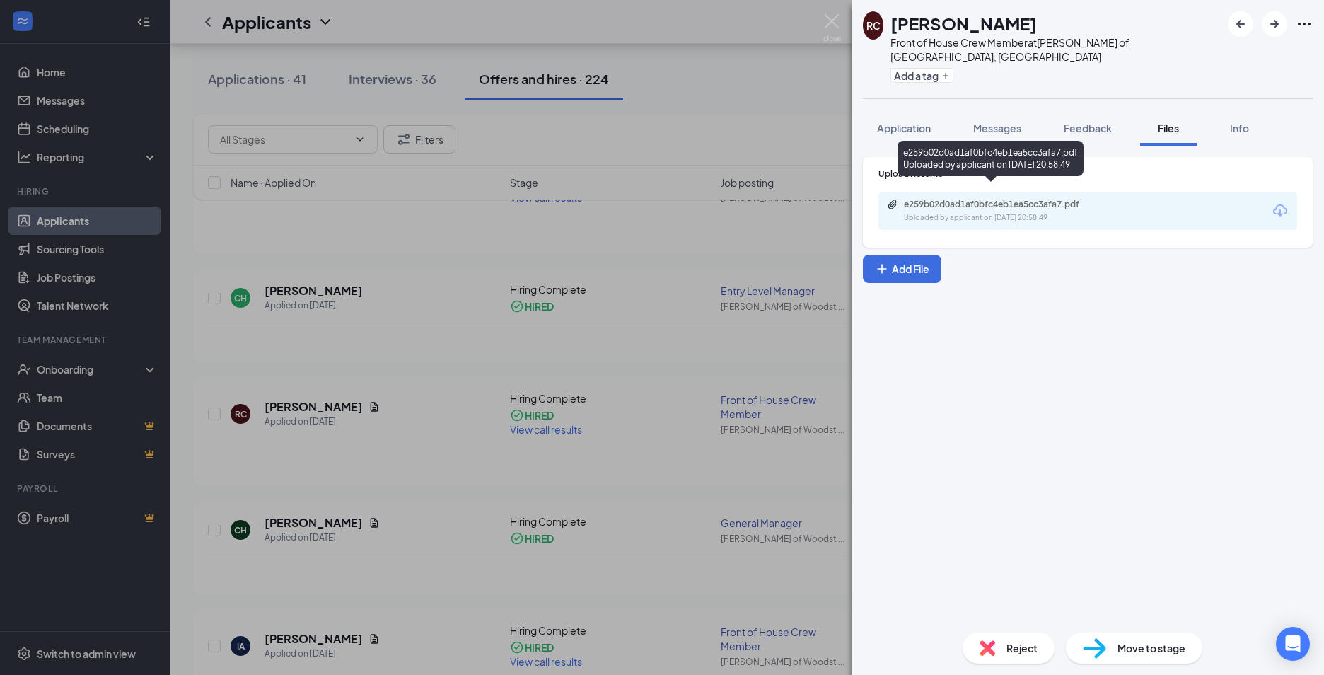
click at [916, 199] on div "e259b02d0ad1af0bfc4eb1ea5cc3afa7.pdf Uploaded by applicant on [DATE] 20:58:49" at bounding box center [1001, 211] width 229 height 25
click at [443, 477] on div "[PERSON_NAME] Front of House Crew Member at [PERSON_NAME] of [GEOGRAPHIC_DATA],…" at bounding box center [662, 337] width 1324 height 675
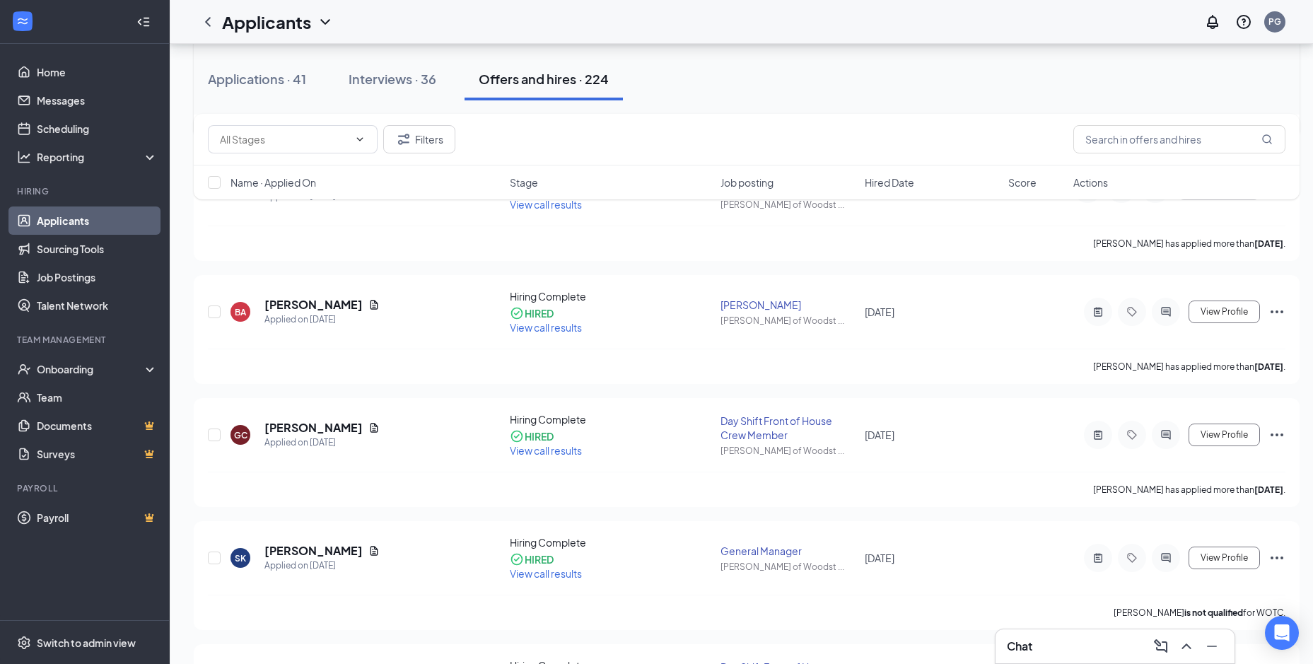
scroll to position [1485, 0]
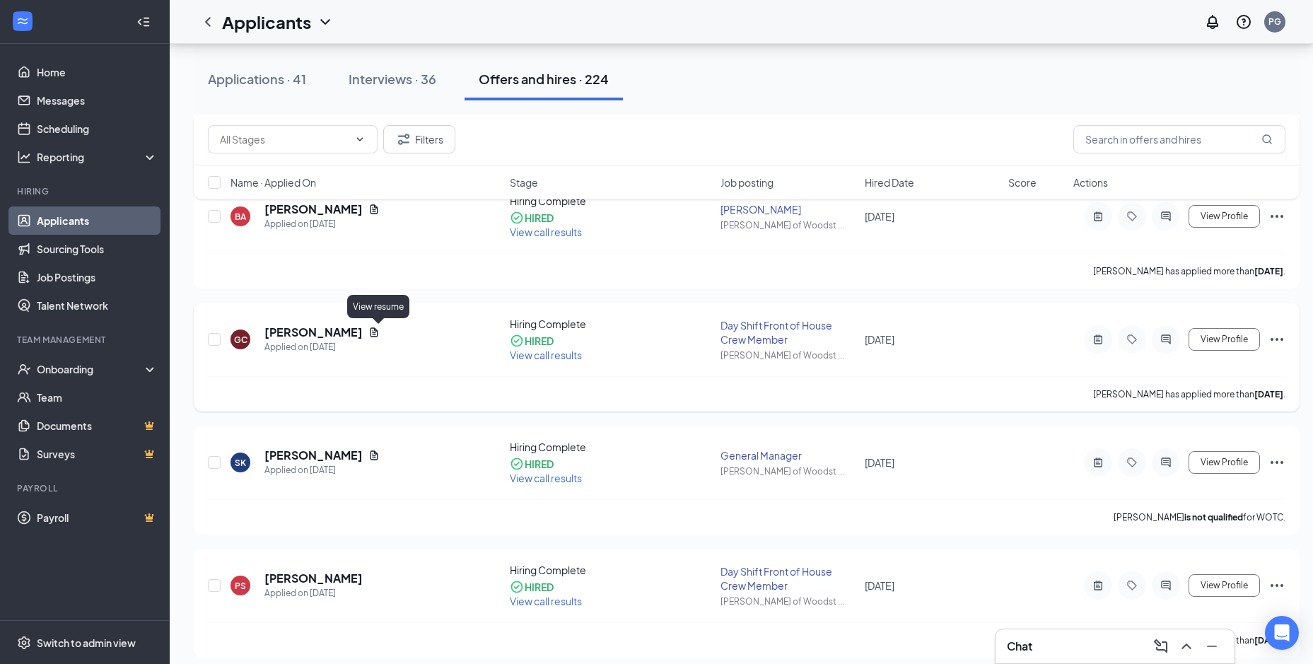
click at [378, 337] on icon "Document" at bounding box center [374, 331] width 8 height 9
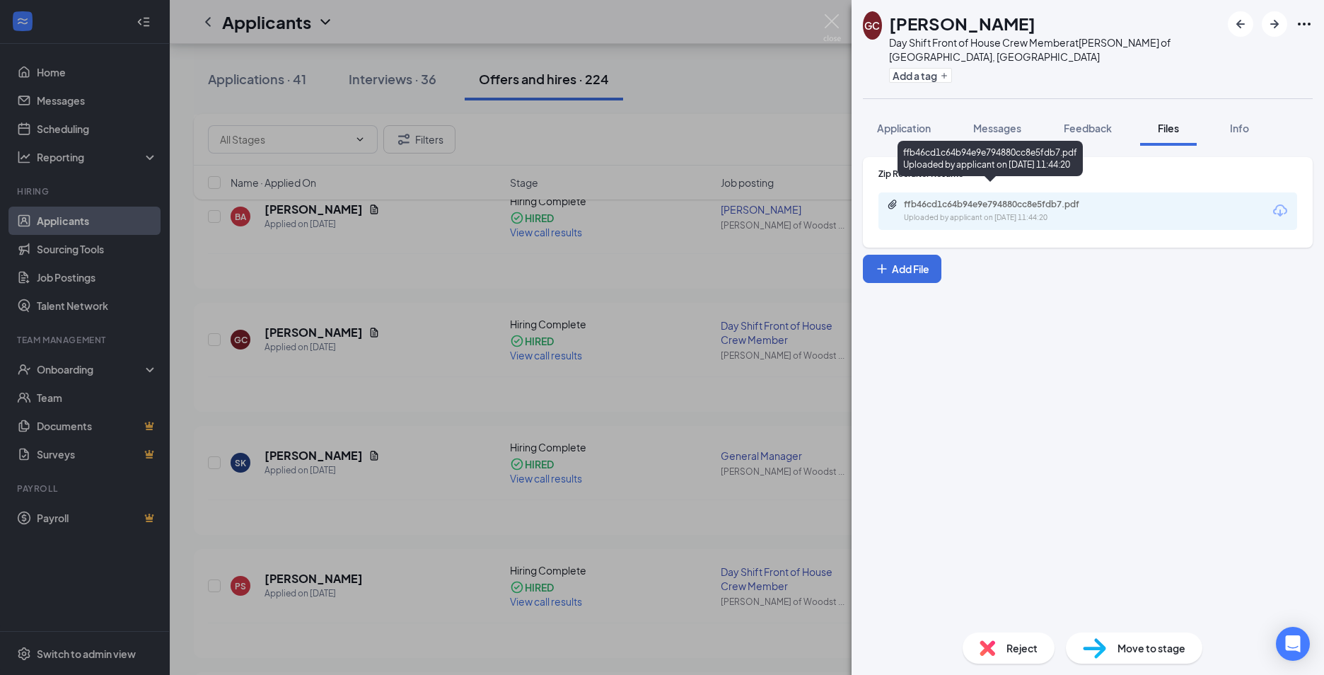
click at [933, 199] on div "ffb46cd1c64b94e9e794880cc8e5fdb7.pdf" at bounding box center [1003, 204] width 198 height 11
click at [386, 26] on div "GC [PERSON_NAME] Day Shift Front of House Crew Member at [GEOGRAPHIC_DATA][PERS…" at bounding box center [662, 337] width 1324 height 675
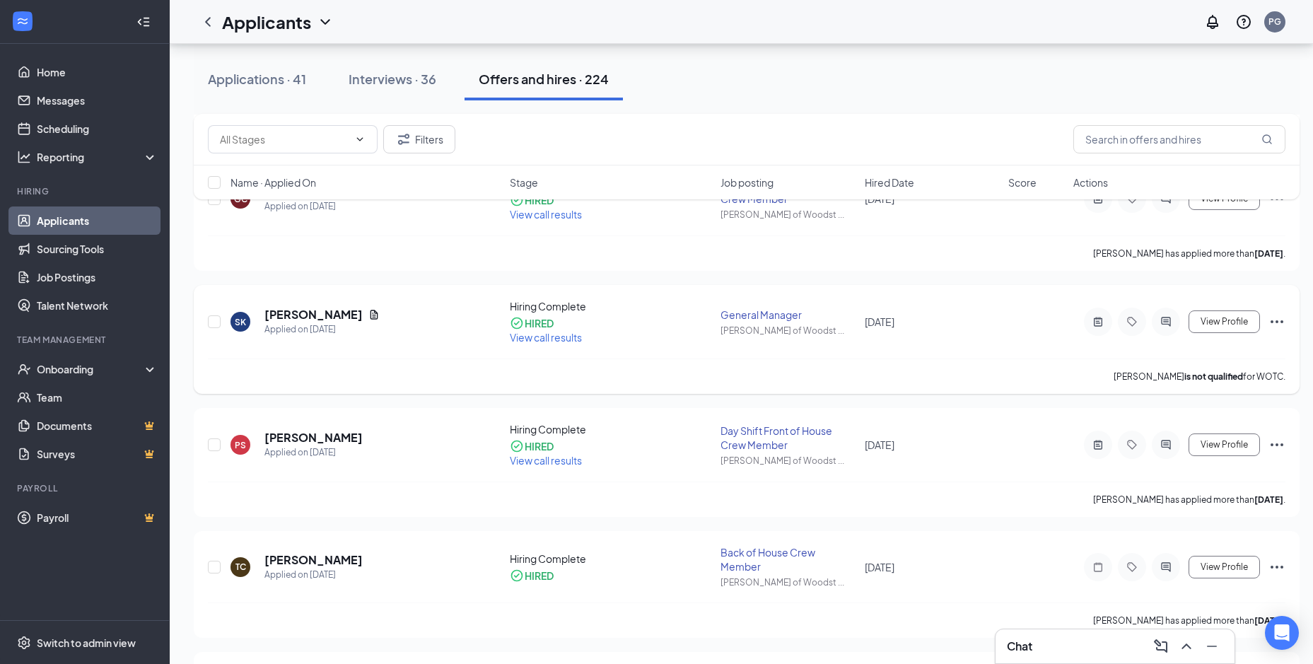
scroll to position [1626, 0]
